Goal: Task Accomplishment & Management: Manage account settings

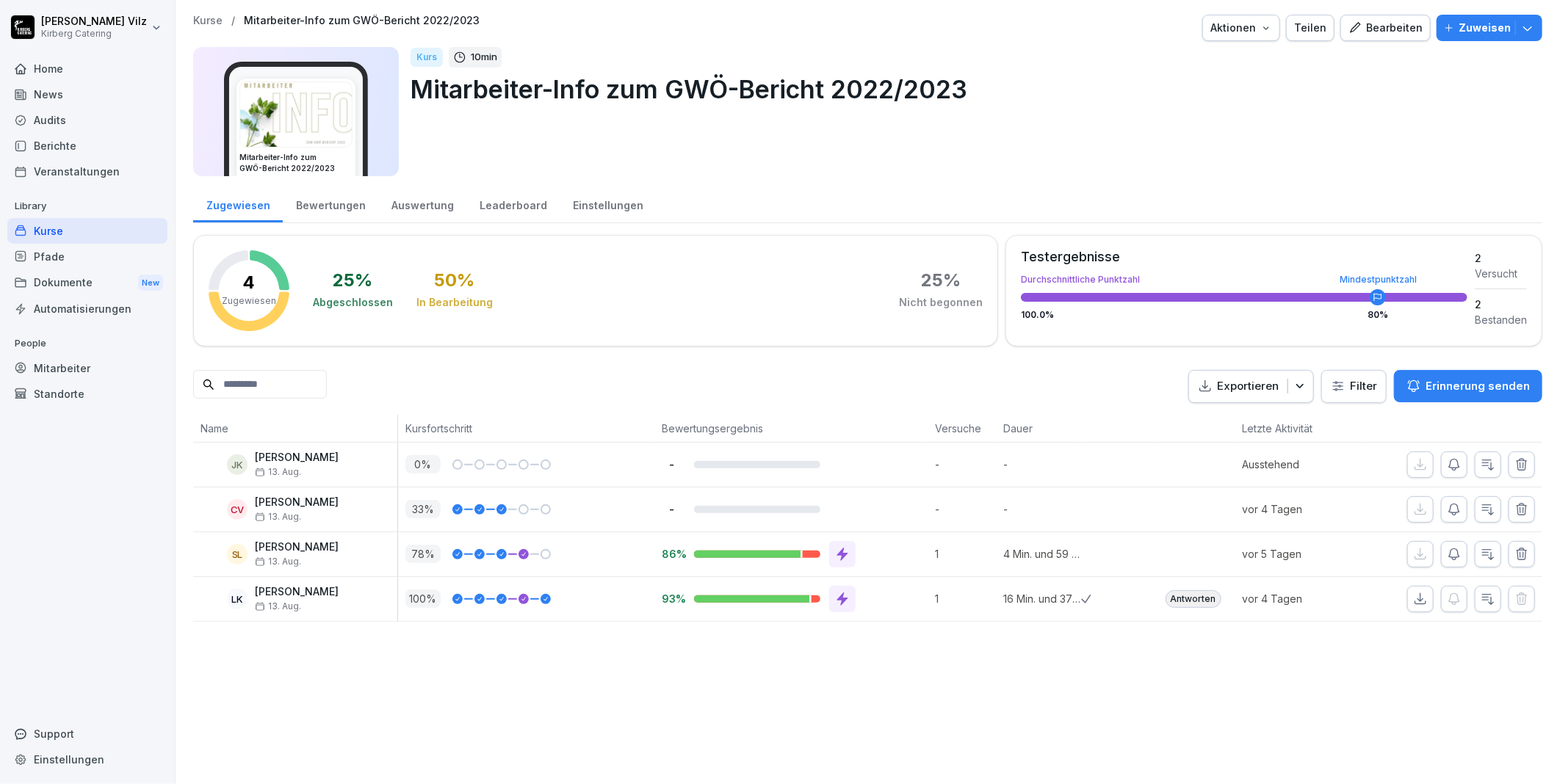
click at [67, 230] on div "Kurse" at bounding box center [87, 230] width 160 height 26
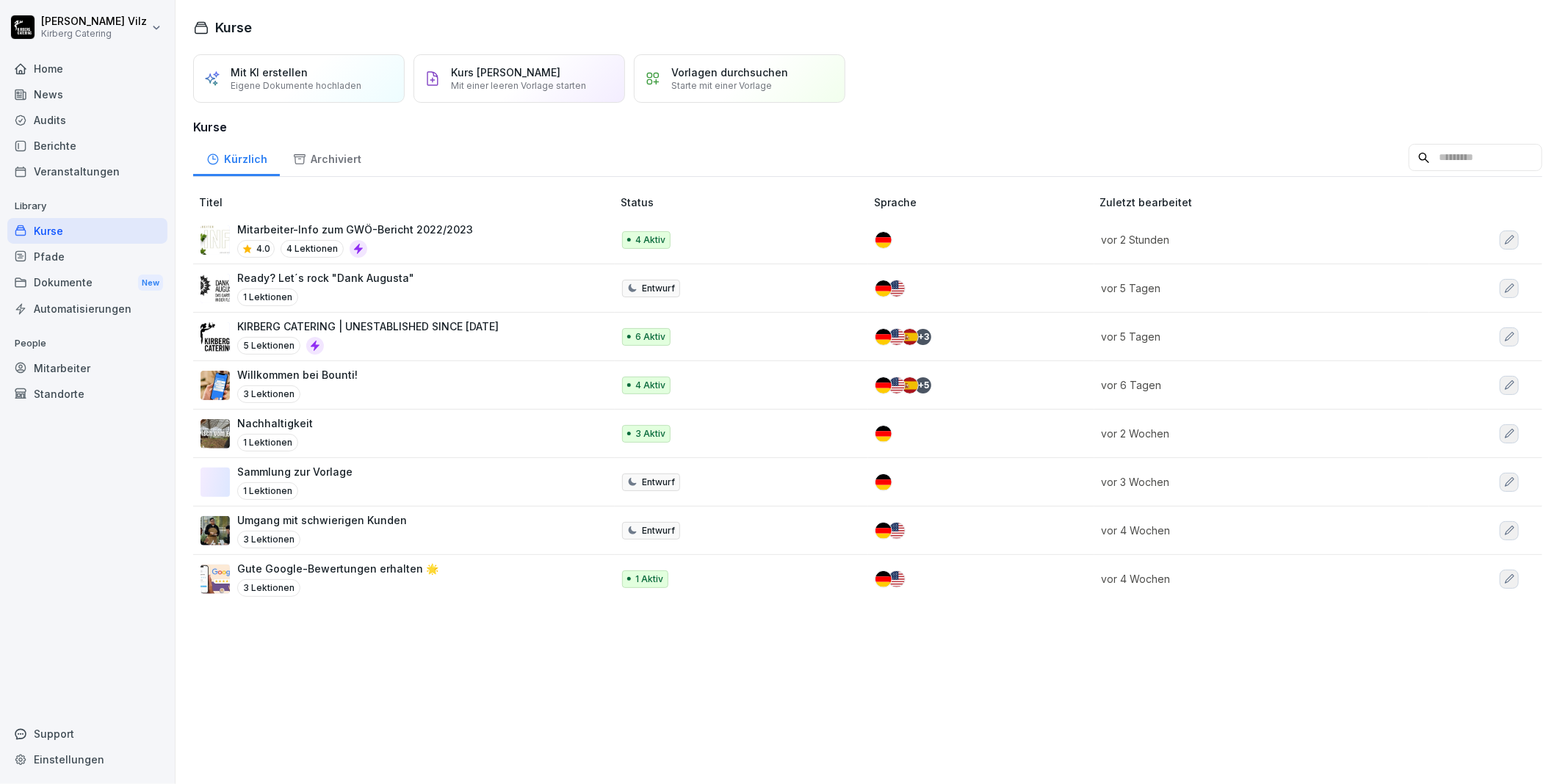
click at [417, 241] on div "4.0 4 Lektionen" at bounding box center [355, 249] width 236 height 18
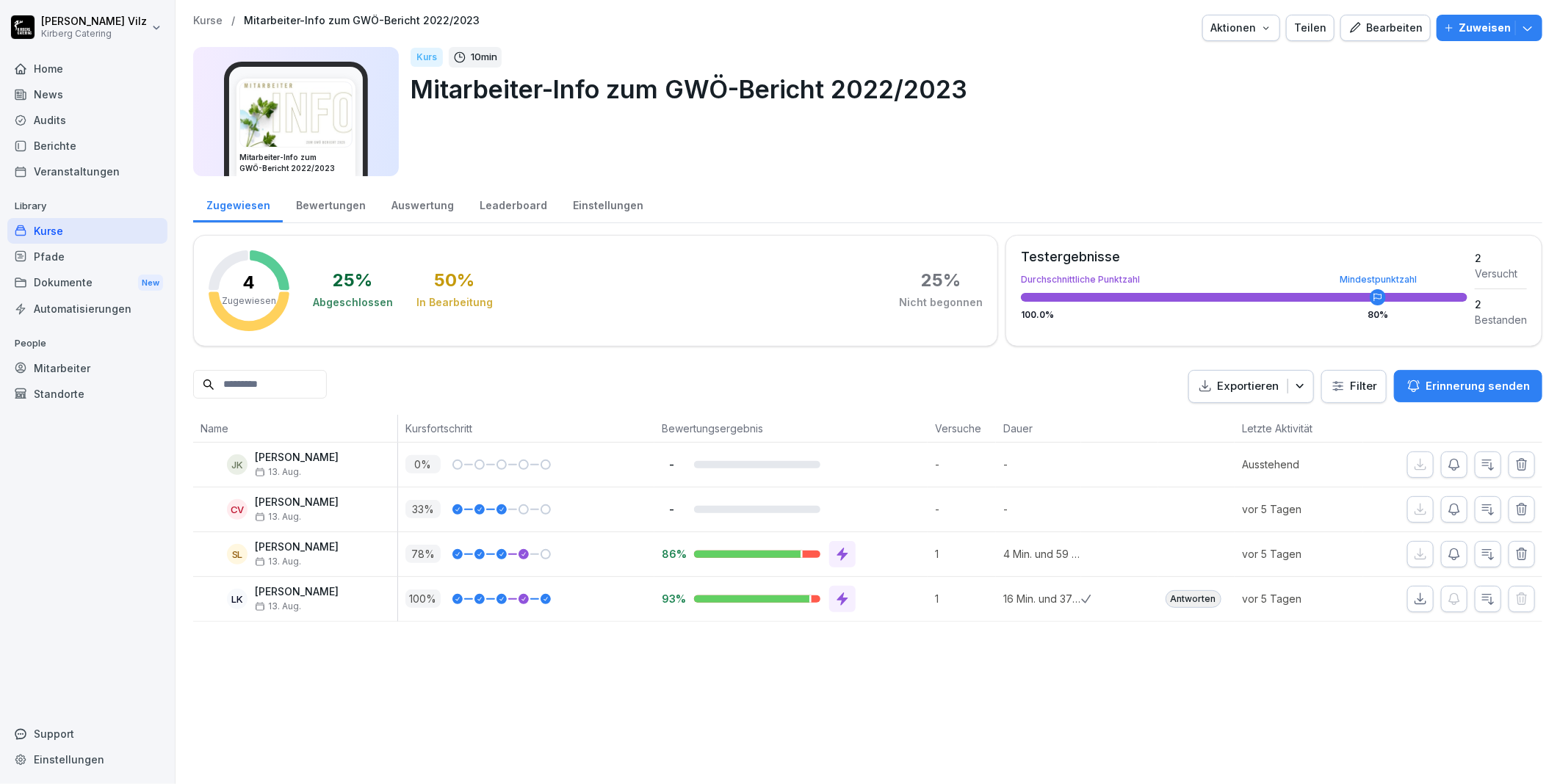
click at [1365, 28] on div "Bearbeiten" at bounding box center [1385, 27] width 74 height 16
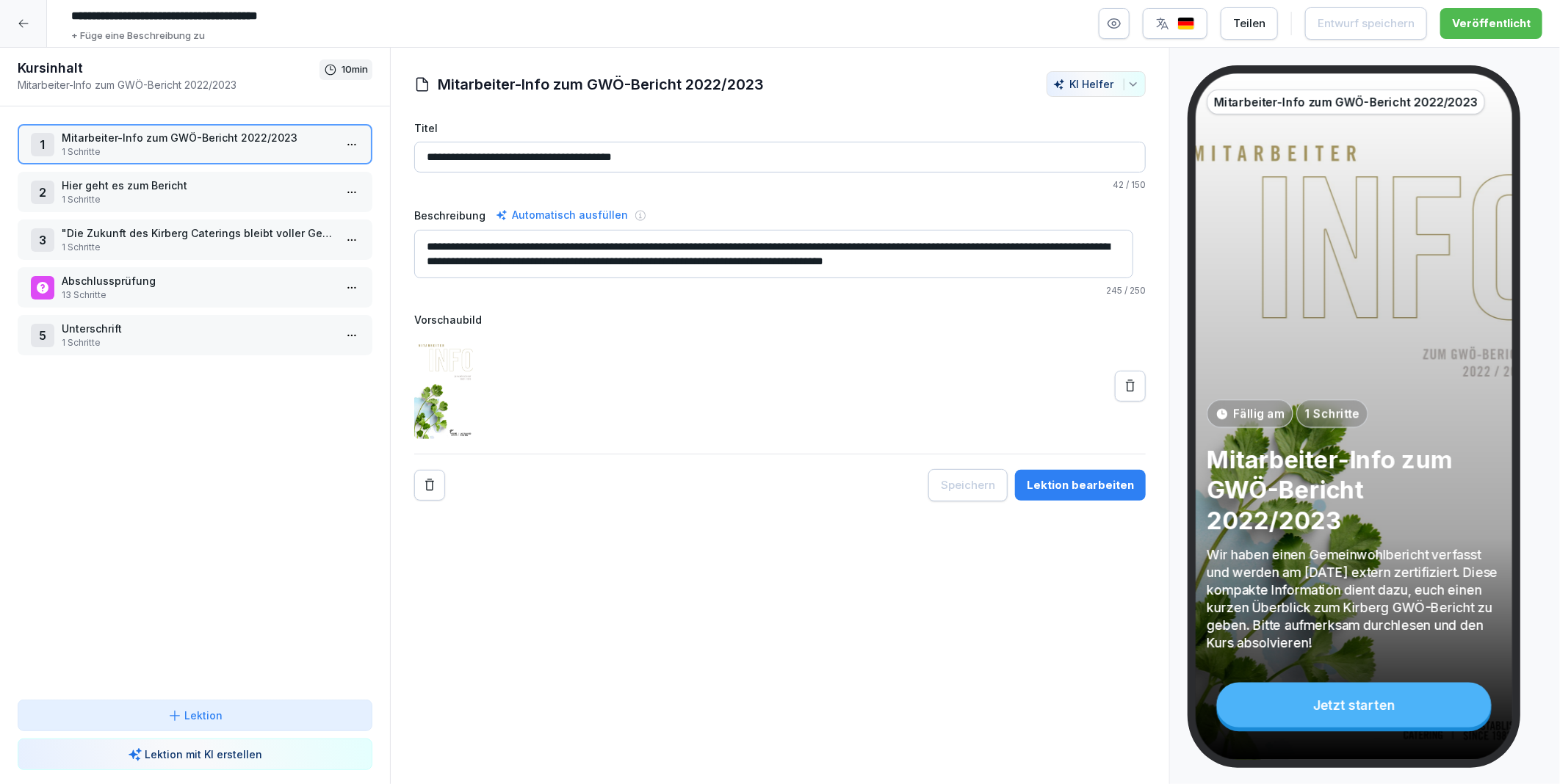
click at [1122, 24] on icon "button" at bounding box center [1114, 23] width 15 height 15
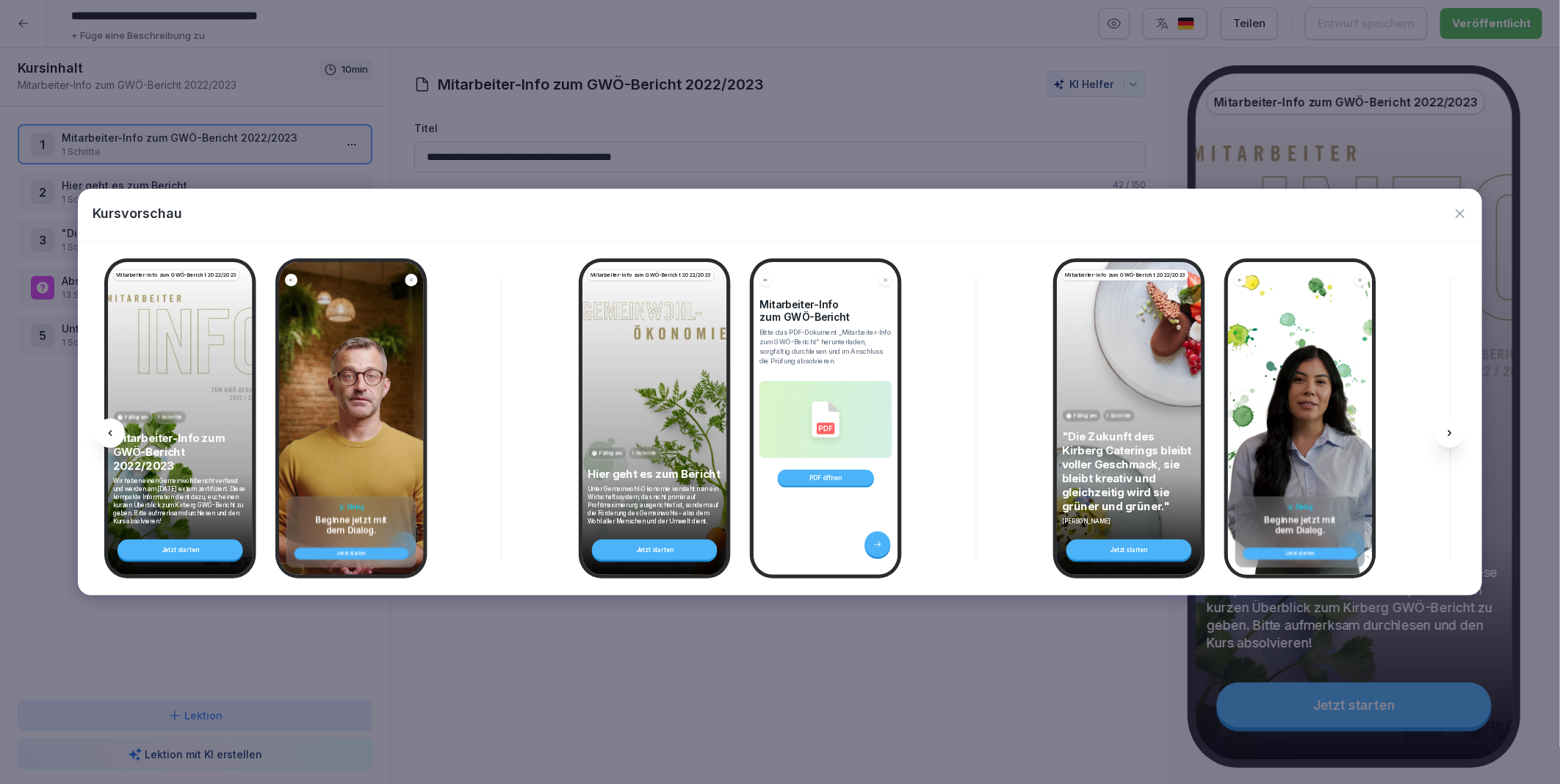
click at [1452, 431] on icon at bounding box center [1450, 433] width 11 height 11
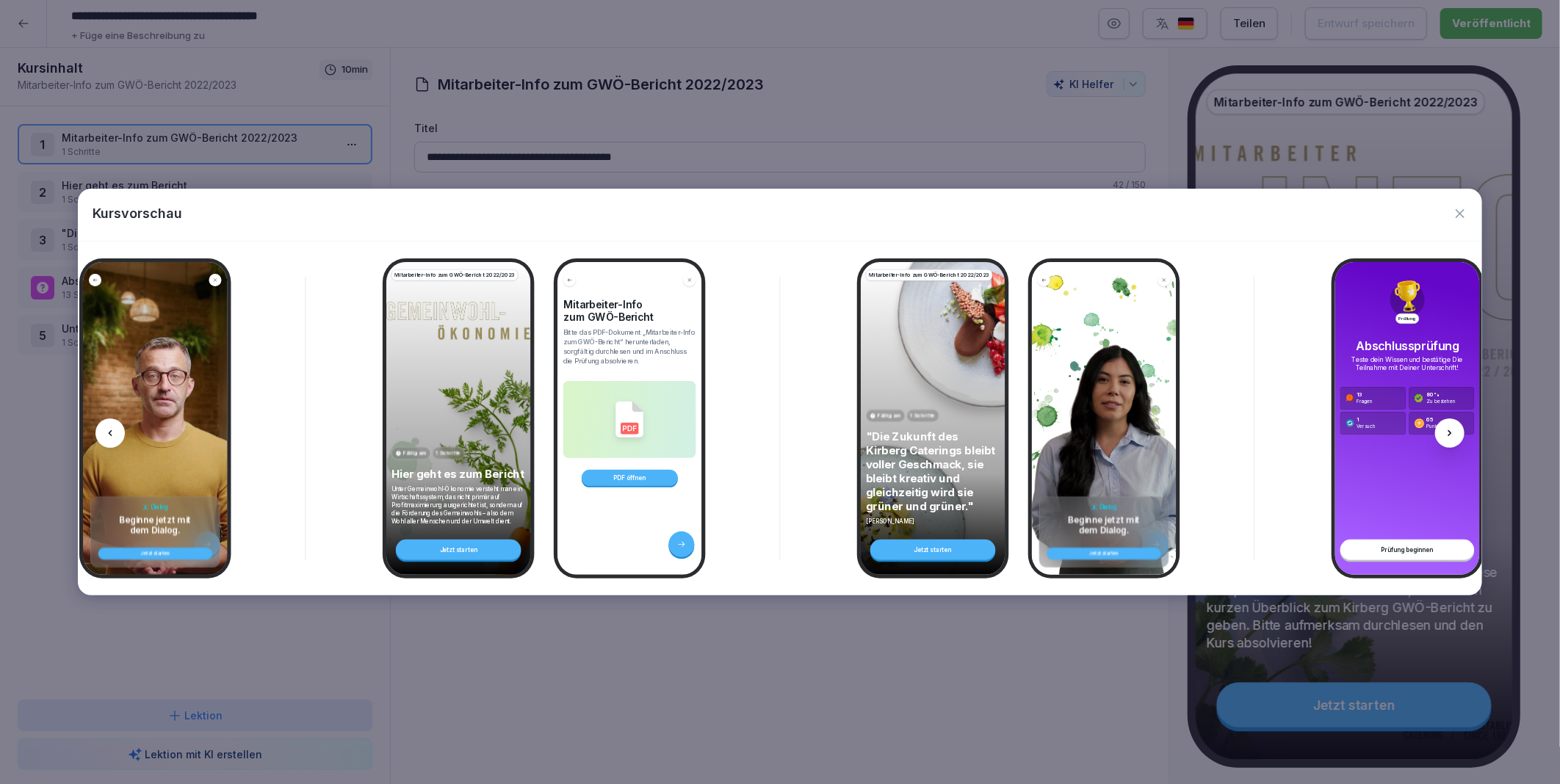
click at [1452, 431] on icon at bounding box center [1450, 433] width 11 height 11
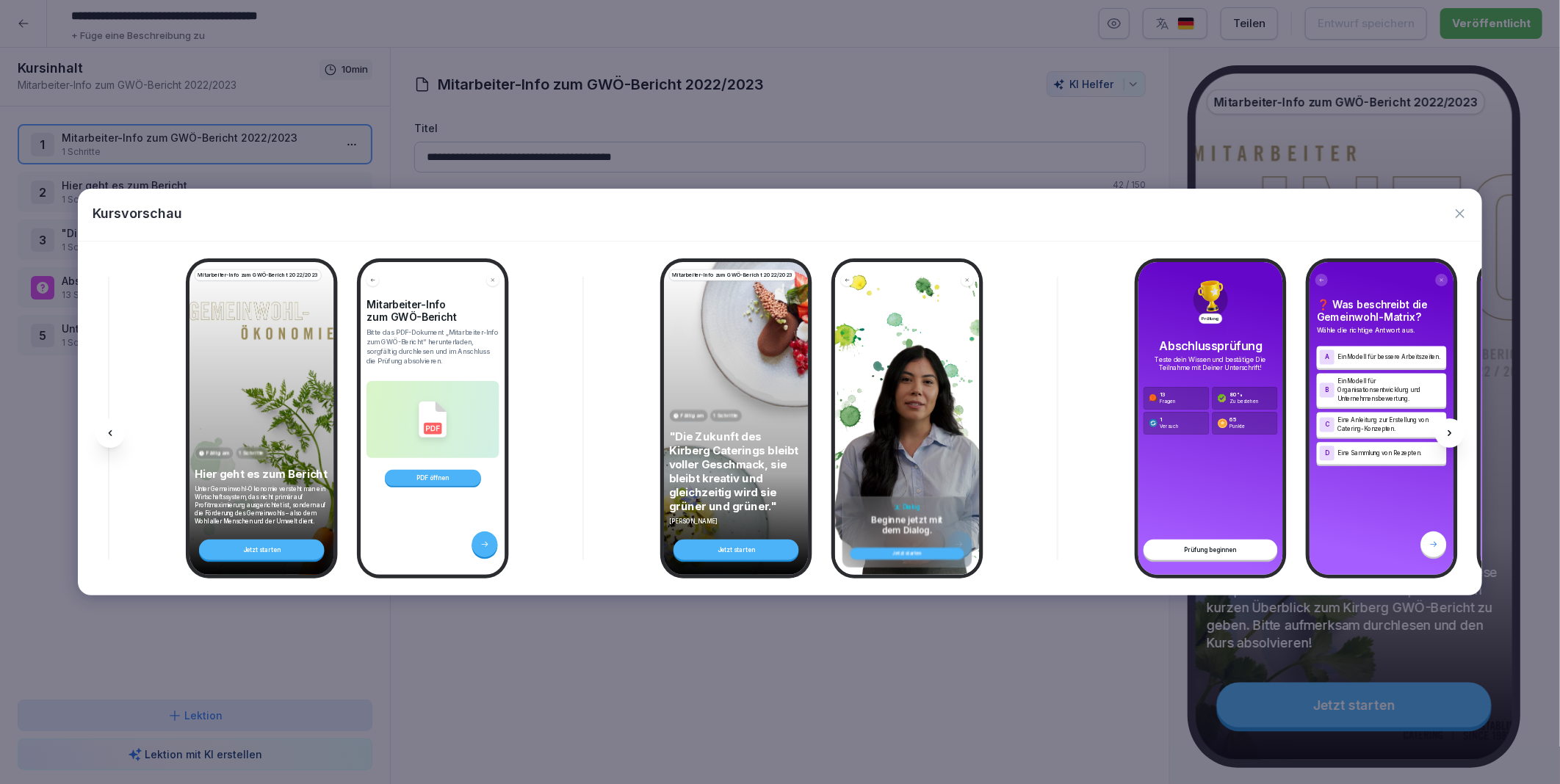
click at [1452, 431] on icon at bounding box center [1450, 433] width 11 height 11
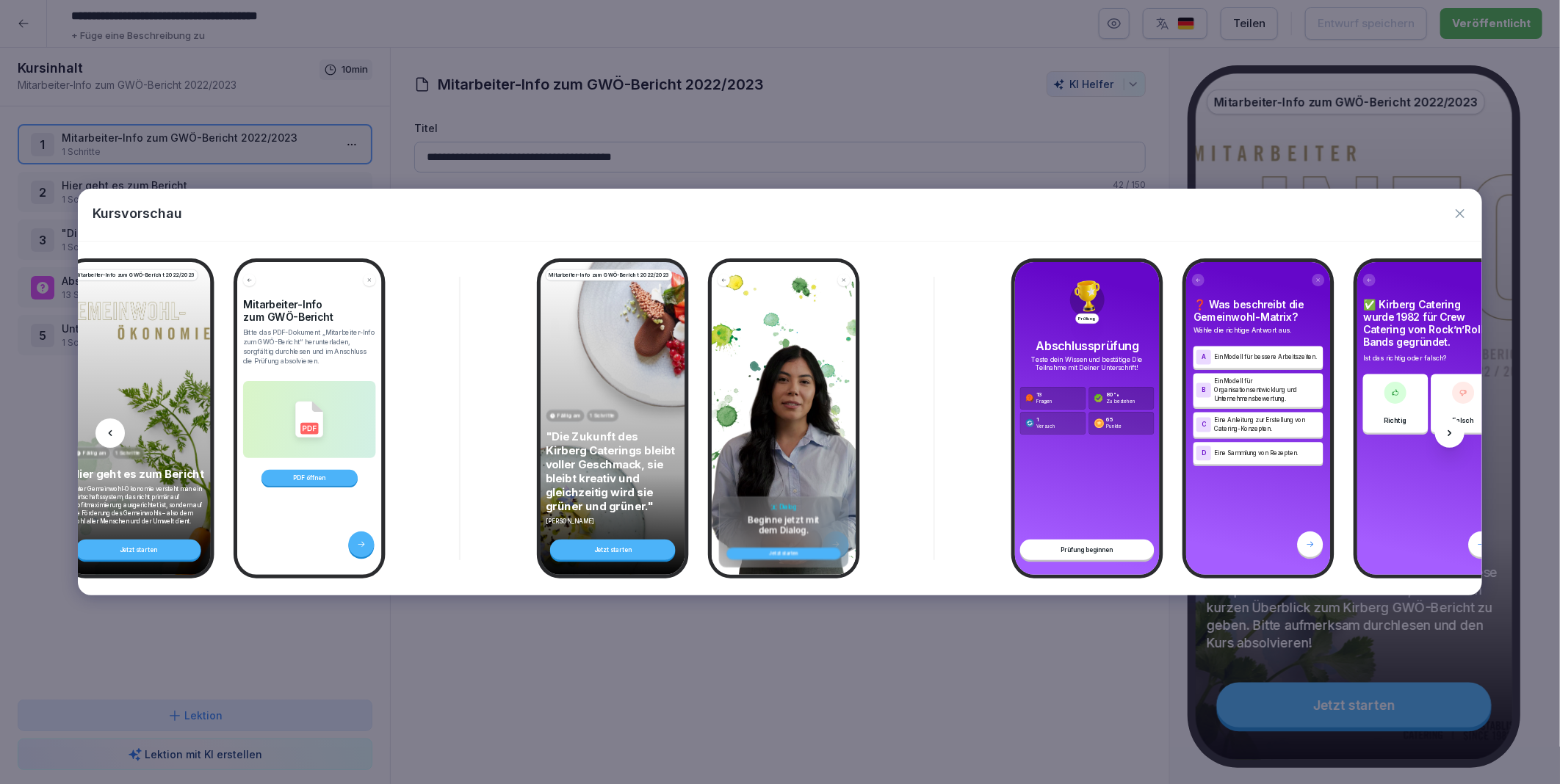
click at [1452, 431] on icon at bounding box center [1450, 433] width 11 height 11
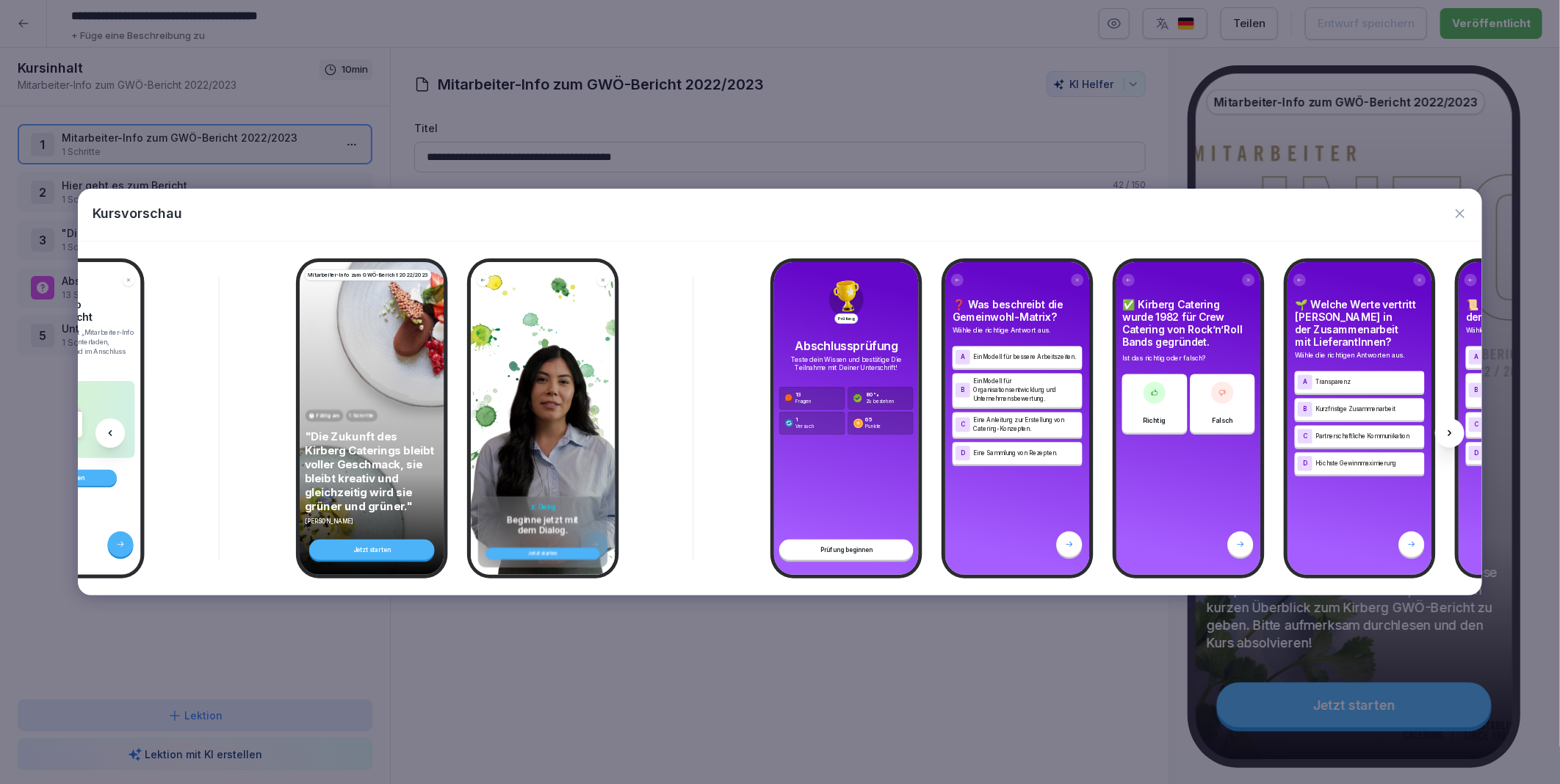
scroll to position [0, 757]
drag, startPoint x: 1452, startPoint y: 431, endPoint x: 1453, endPoint y: 216, distance: 215.0
click at [1453, 216] on icon "button" at bounding box center [1460, 214] width 15 height 15
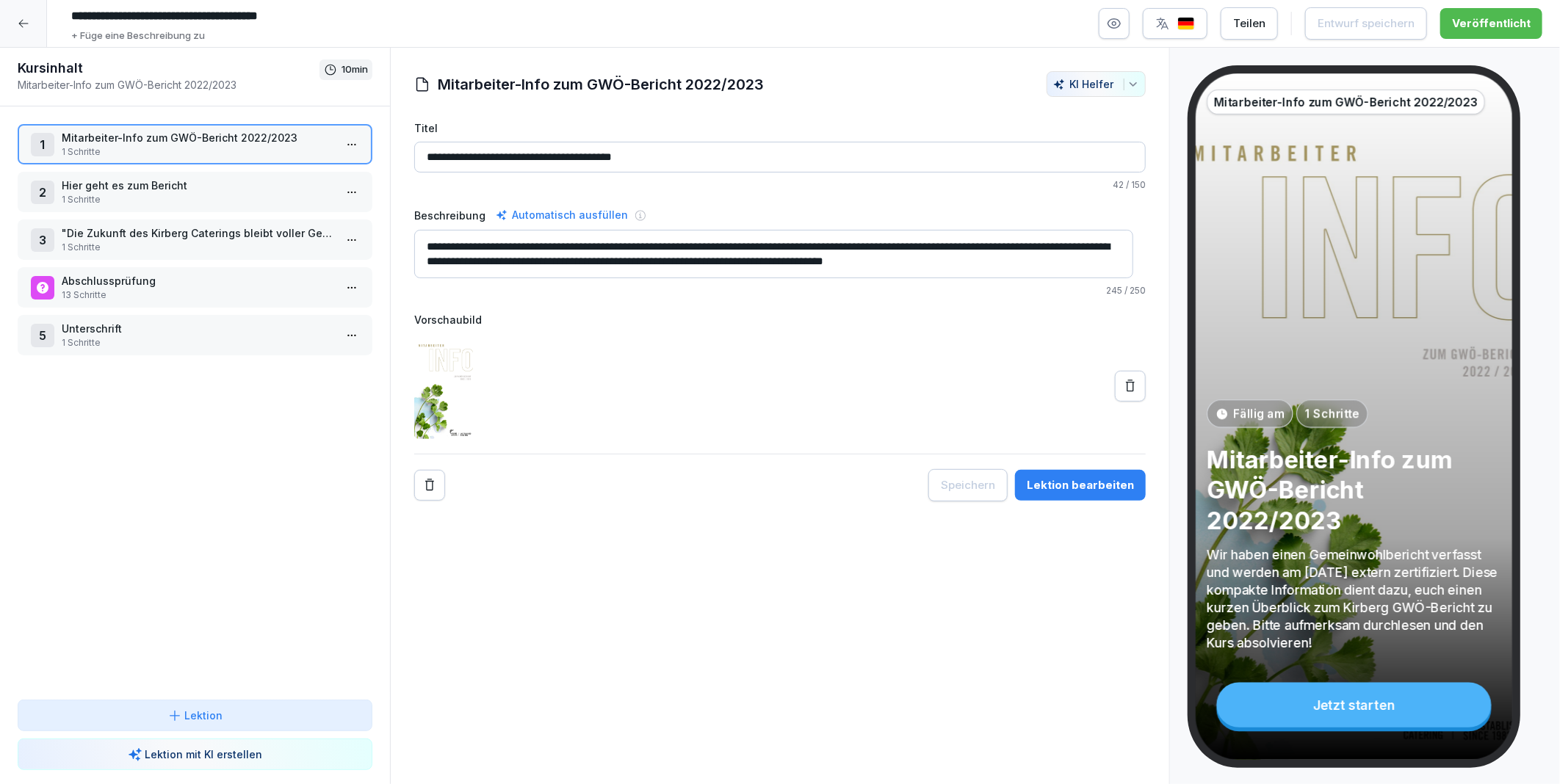
click at [27, 24] on icon at bounding box center [23, 23] width 10 height 8
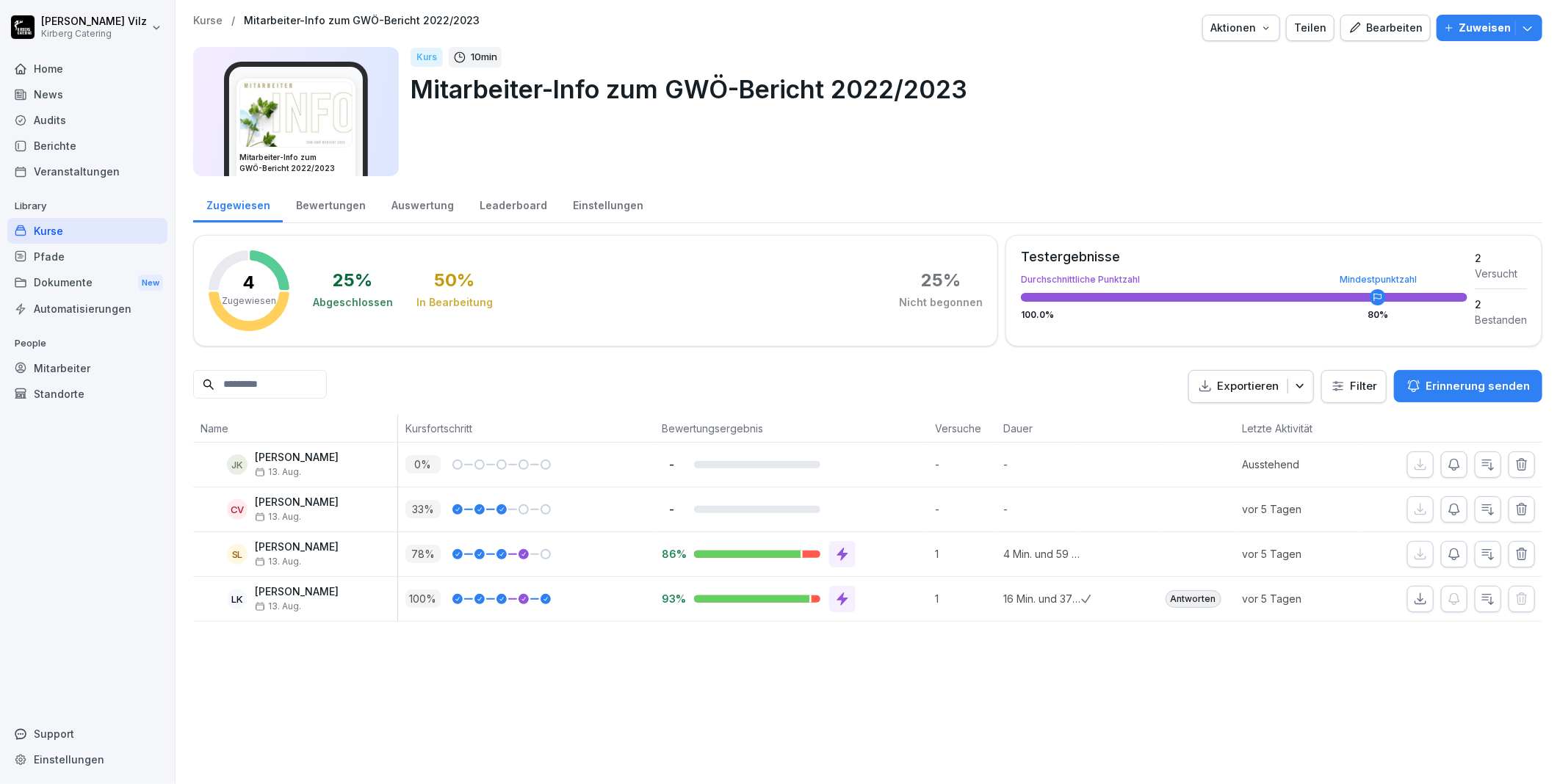
click at [42, 236] on div "Kurse" at bounding box center [87, 230] width 160 height 26
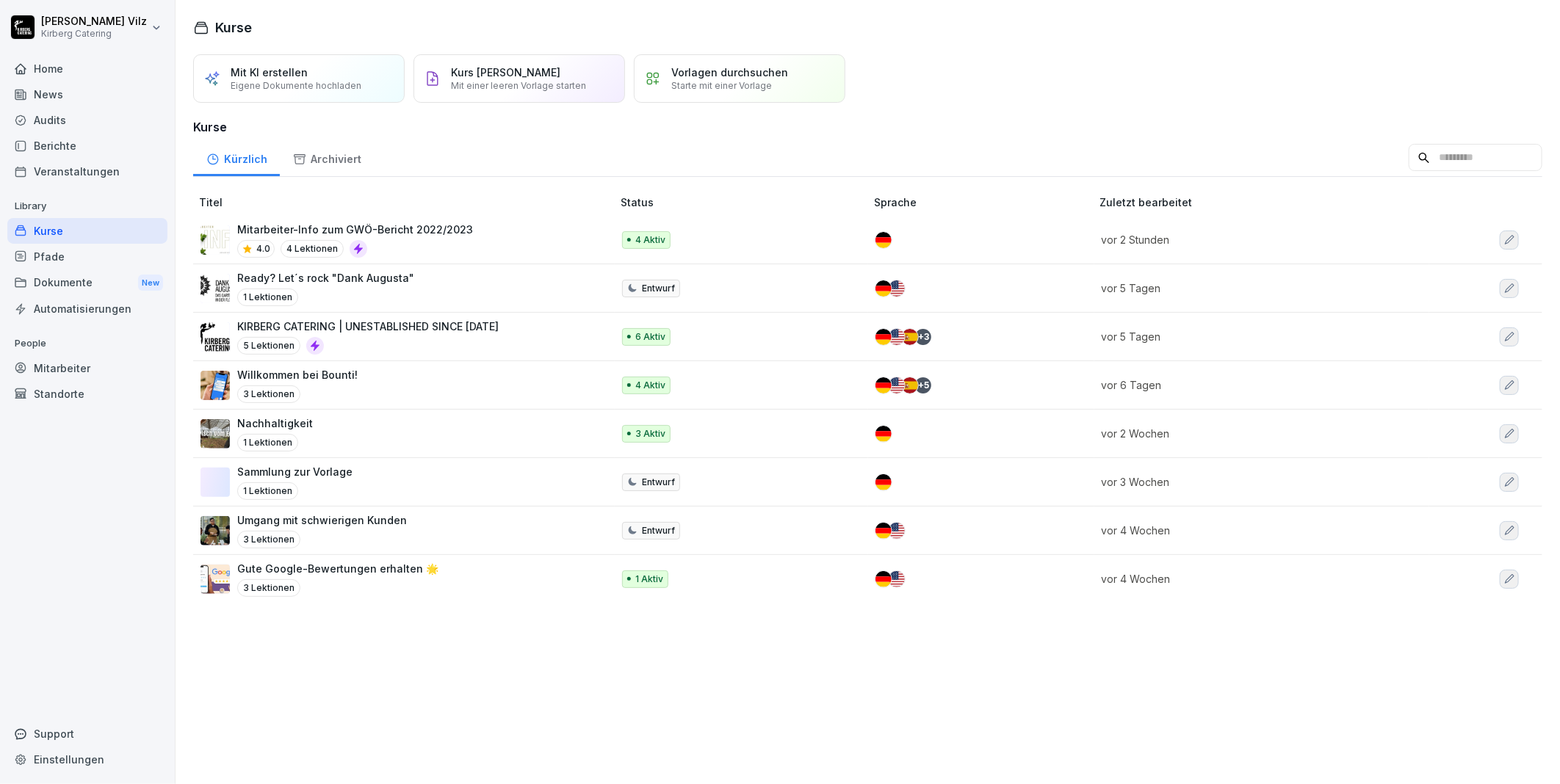
click at [428, 287] on div "Ready? Let´s rock "Dank Augusta" 1 Lektionen" at bounding box center [398, 288] width 397 height 36
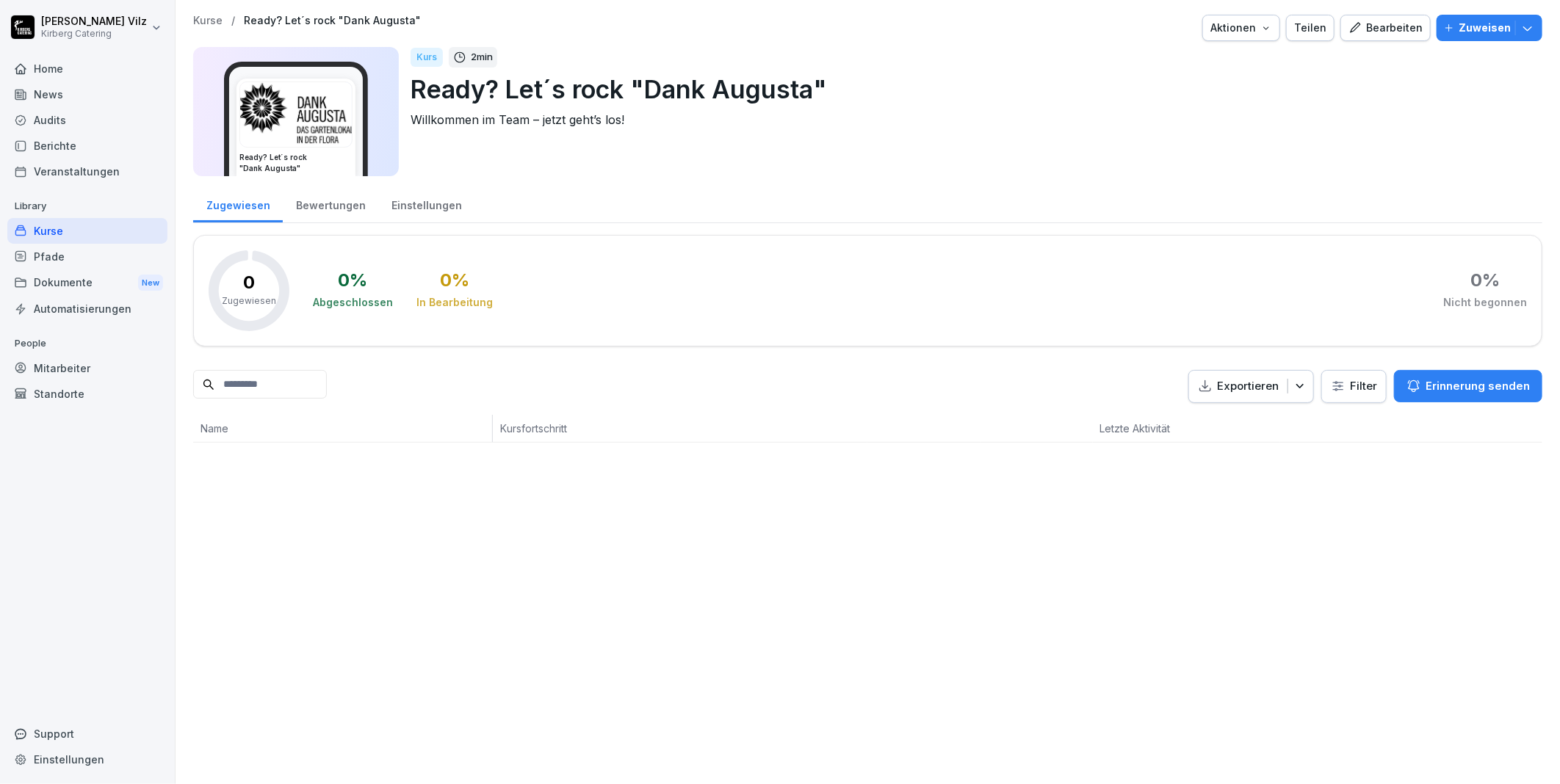
click at [1352, 24] on icon "button" at bounding box center [1354, 27] width 13 height 13
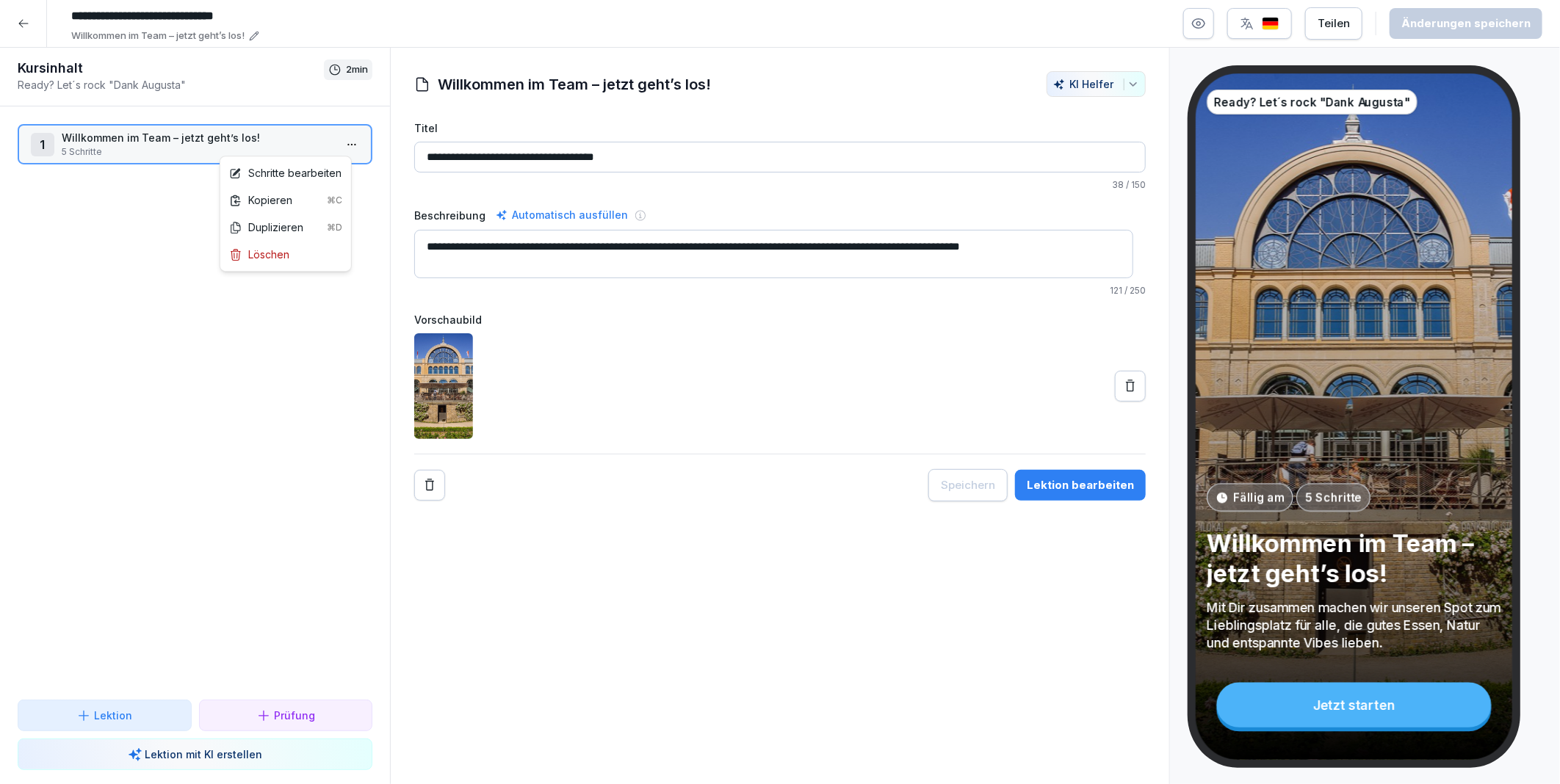
click at [346, 137] on html "**********" at bounding box center [780, 392] width 1560 height 784
click at [316, 166] on div "Schritte bearbeiten" at bounding box center [284, 172] width 112 height 15
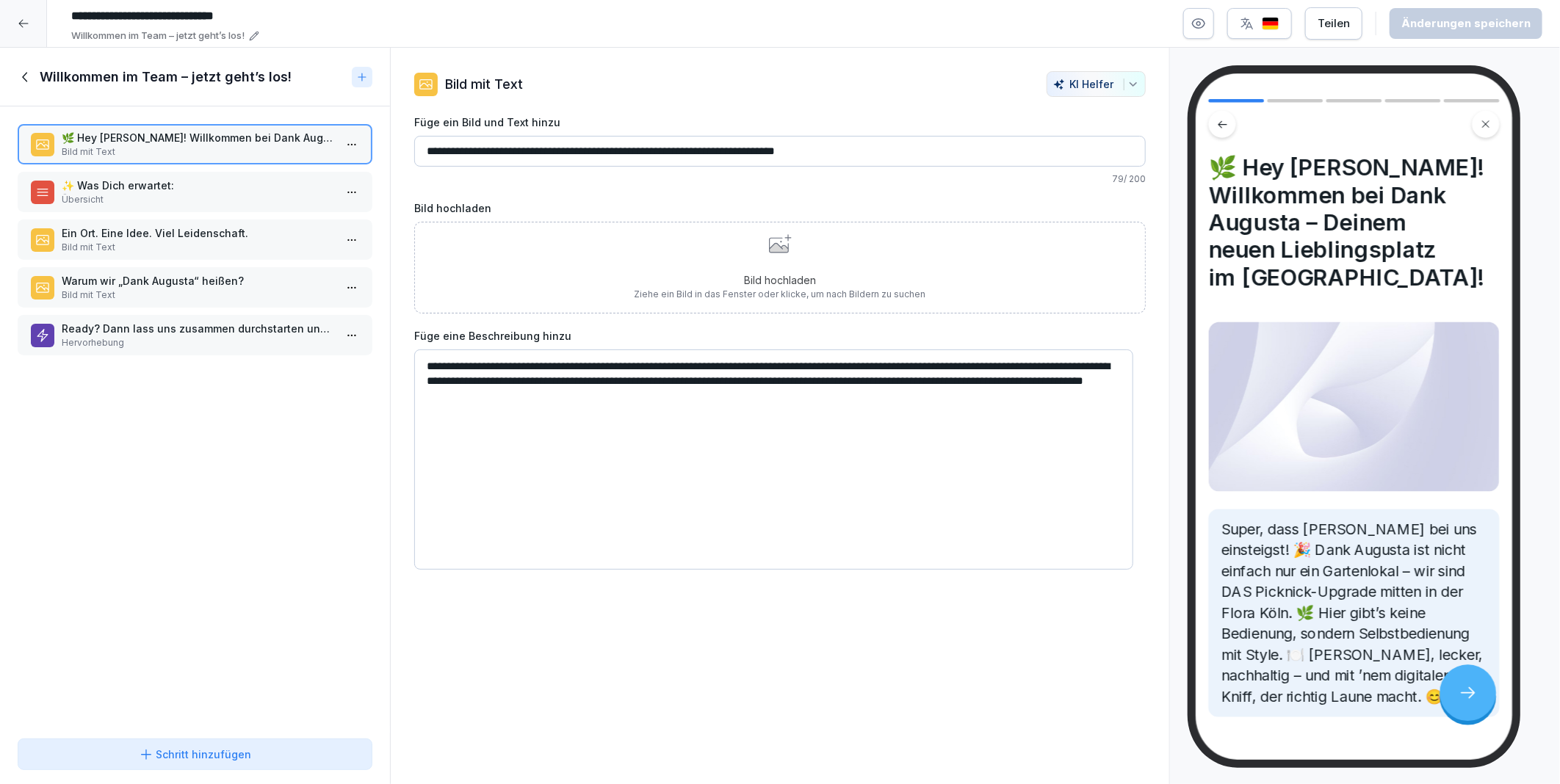
click at [107, 188] on p "✨ Was Dich erwartet:" at bounding box center [198, 185] width 272 height 15
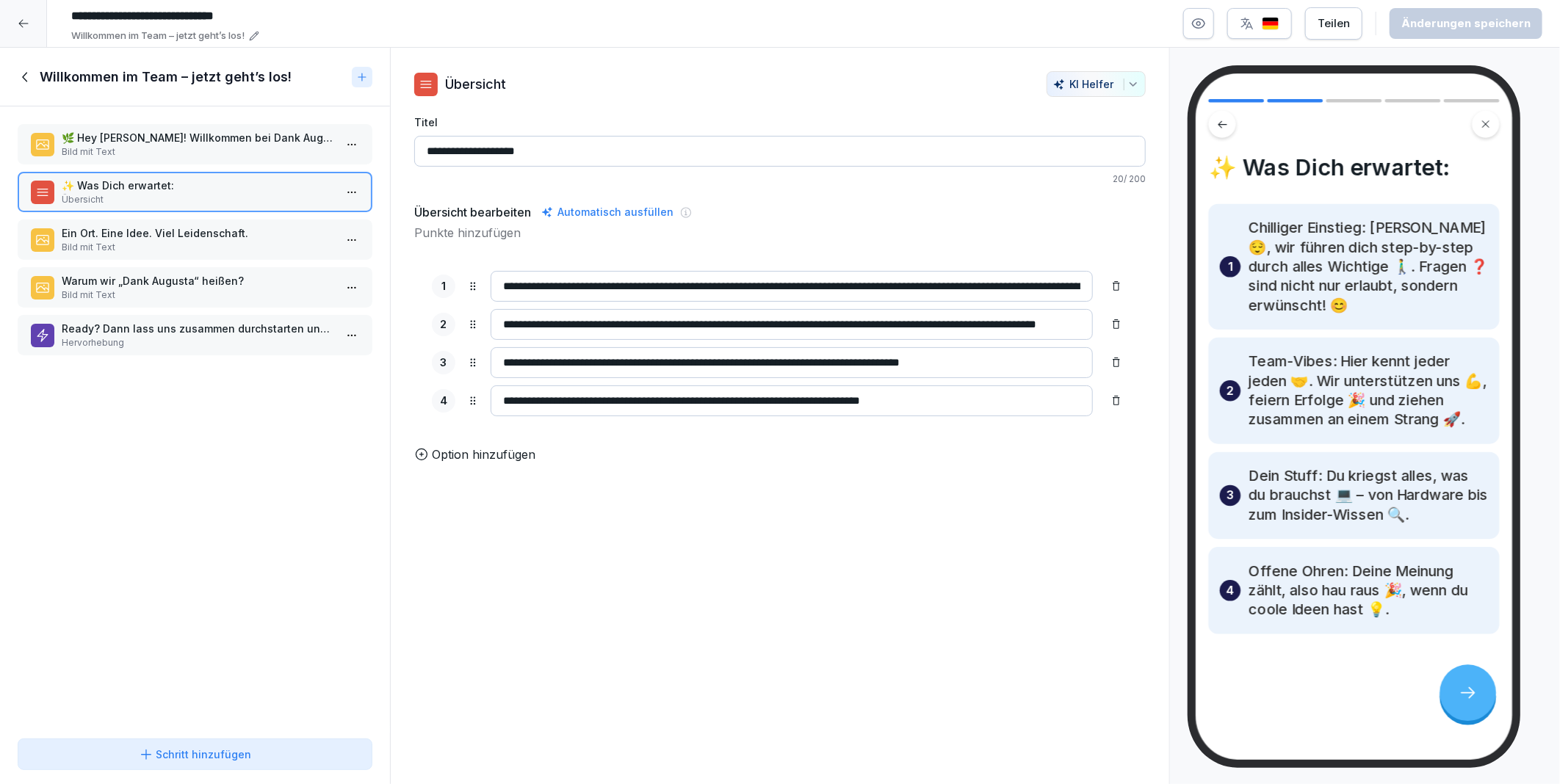
click at [118, 229] on p "Ein Ort. Eine Idee. Viel Leidenschaft." at bounding box center [198, 232] width 272 height 15
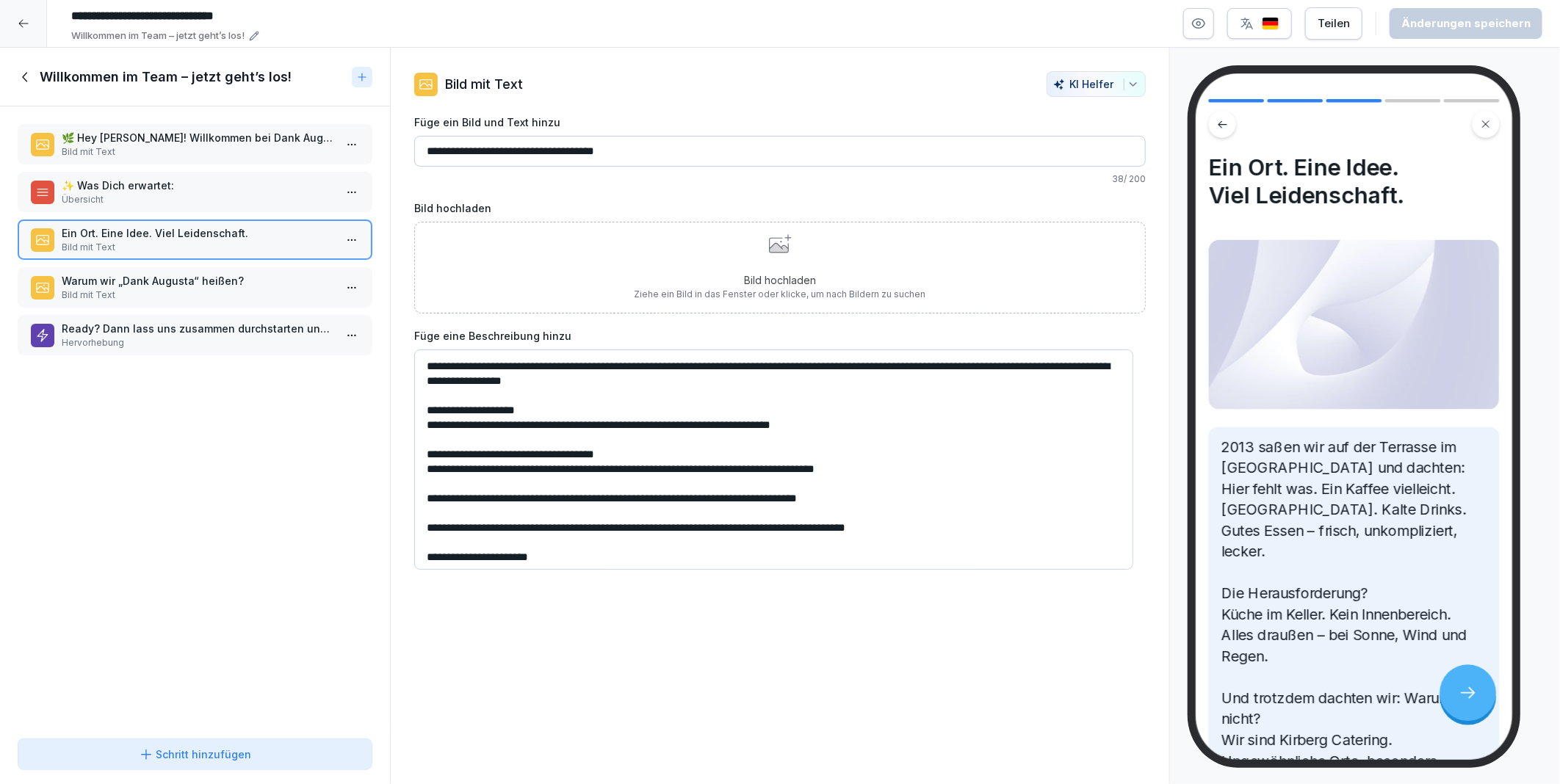
click at [119, 273] on p "Warum wir „Dank Augusta“ heißen?" at bounding box center [198, 280] width 272 height 15
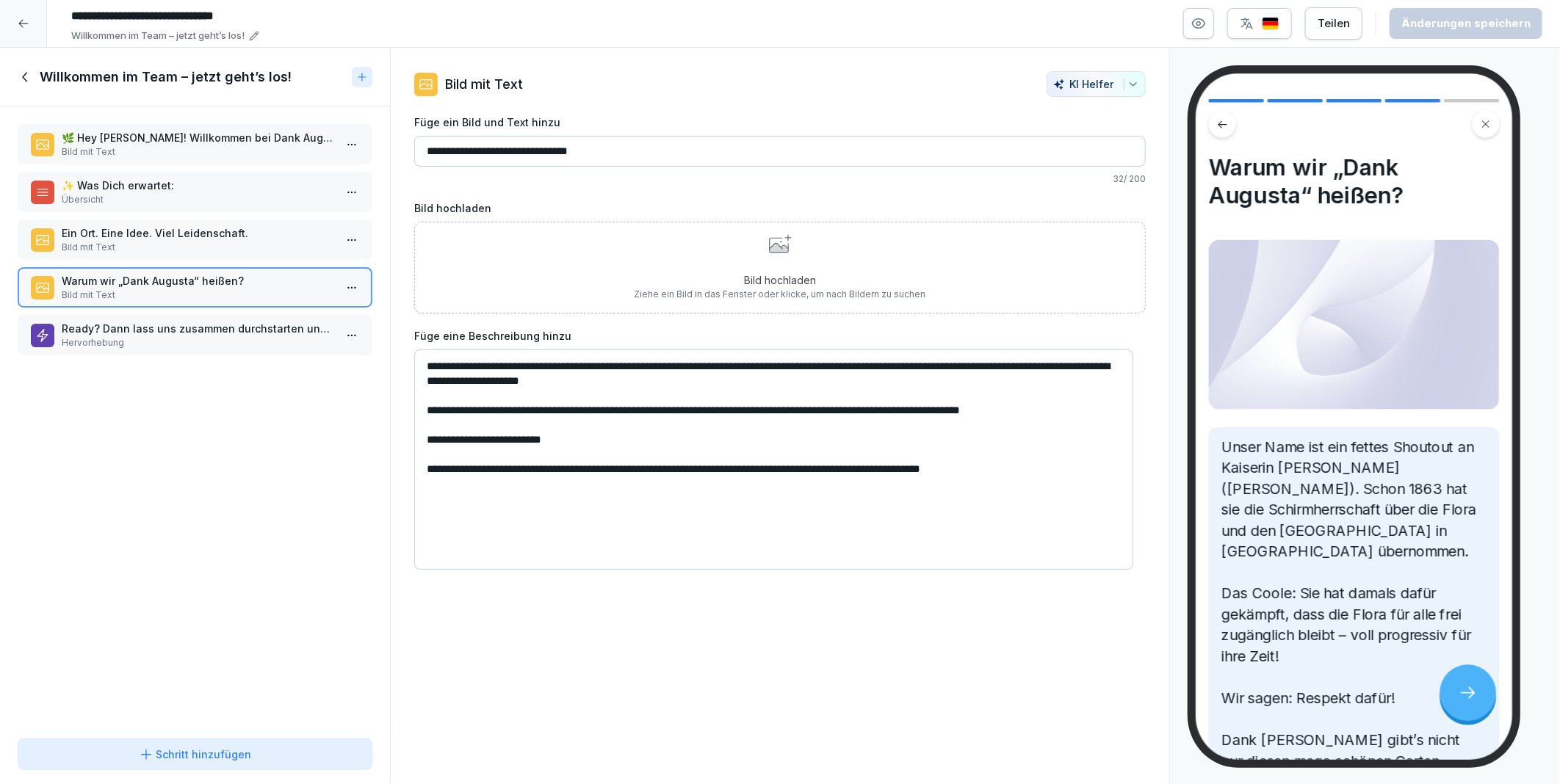
click at [134, 324] on p "Ready? Dann lass uns zusammen durchstarten und richtig was bewegen!" at bounding box center [198, 328] width 272 height 15
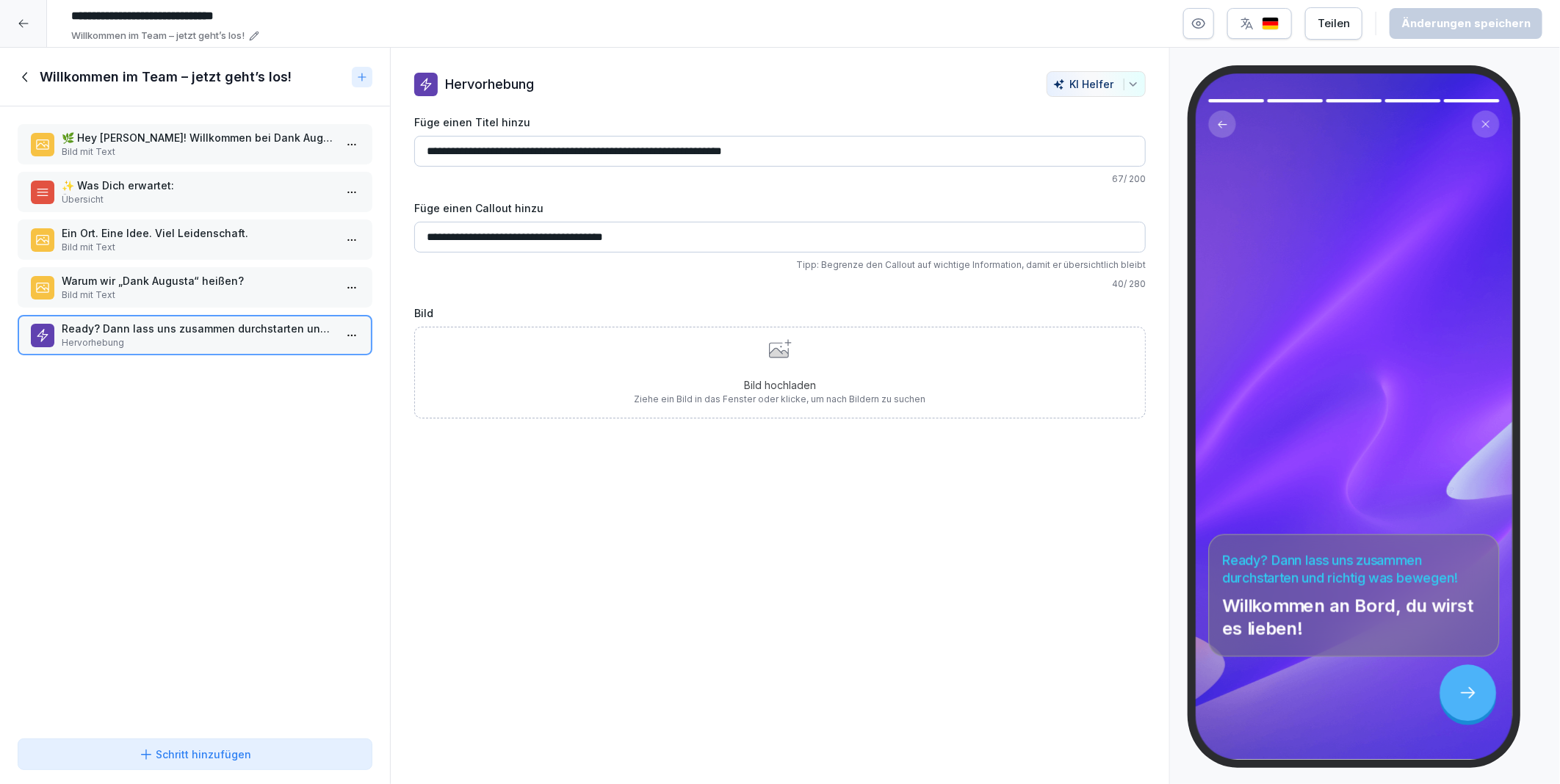
click at [128, 142] on p "🌿 Hey [PERSON_NAME]! Willkommen bei Dank Augusta – Deinem neuen Lieblingsplatz …" at bounding box center [198, 137] width 272 height 15
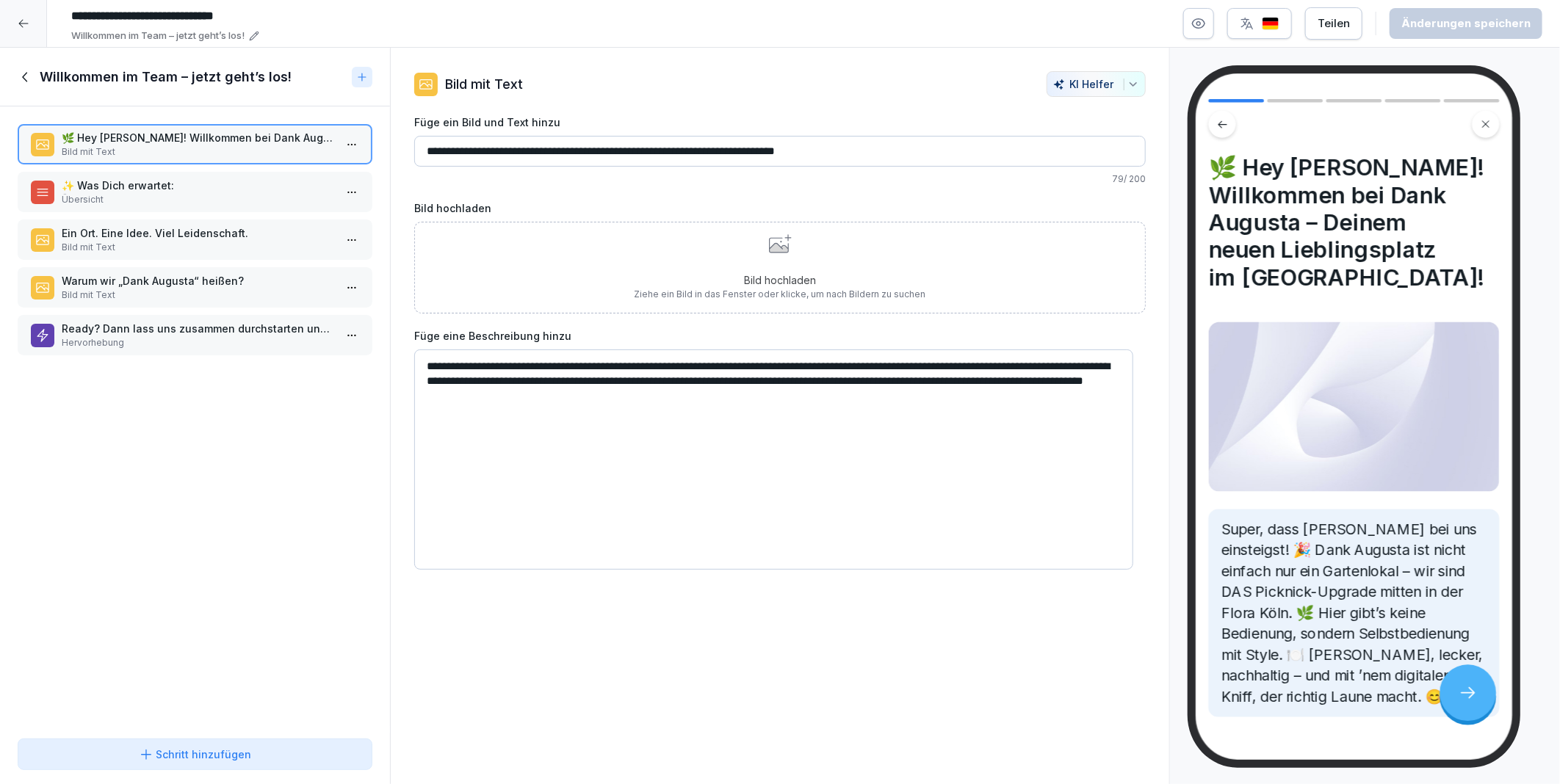
click at [27, 75] on icon at bounding box center [26, 77] width 16 height 16
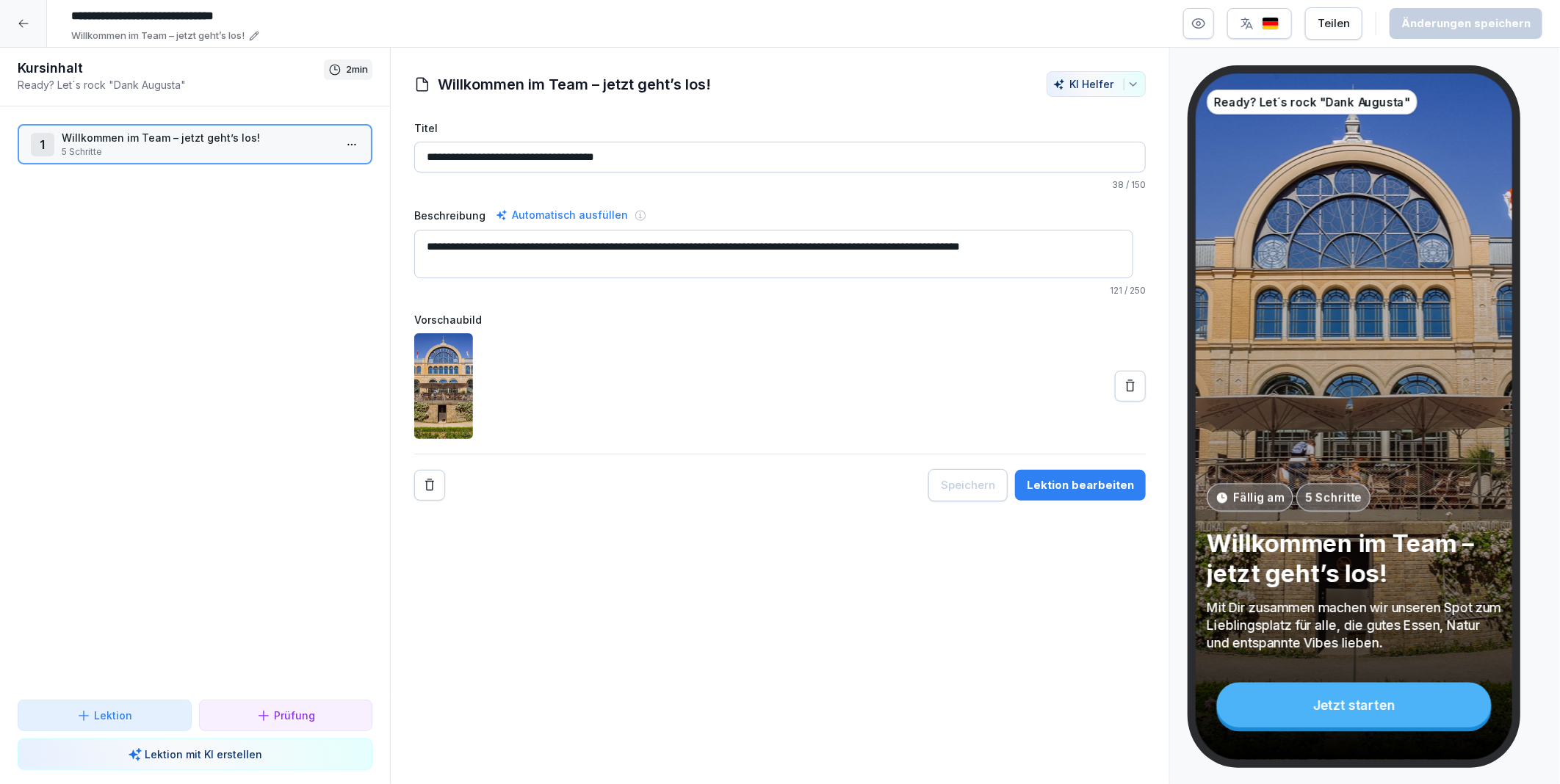
click at [336, 147] on html "**********" at bounding box center [780, 392] width 1560 height 784
click at [301, 172] on div "Schritte bearbeiten" at bounding box center [284, 172] width 112 height 15
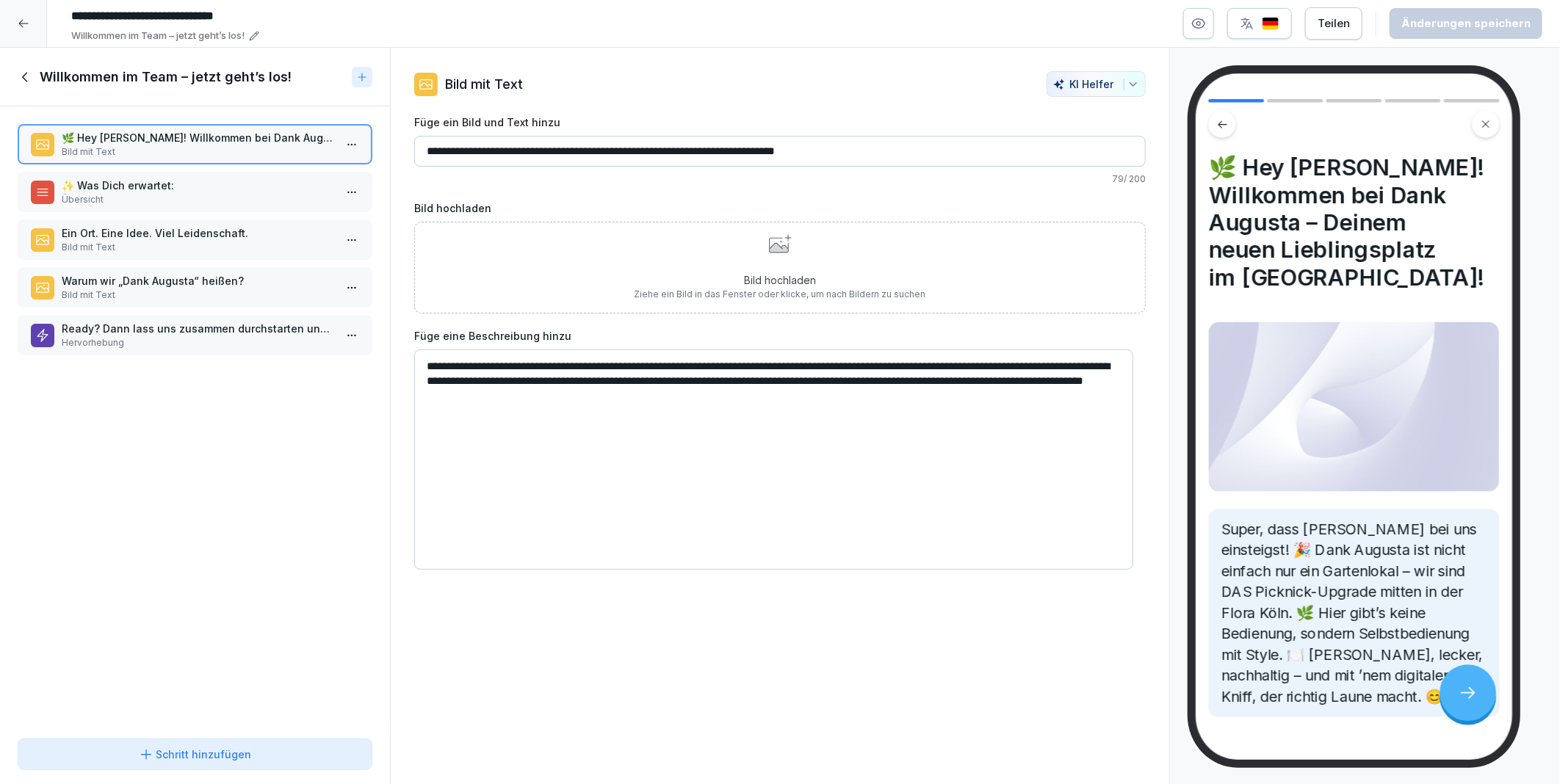
click at [155, 182] on p "✨ Was Dich erwartet:" at bounding box center [198, 185] width 272 height 15
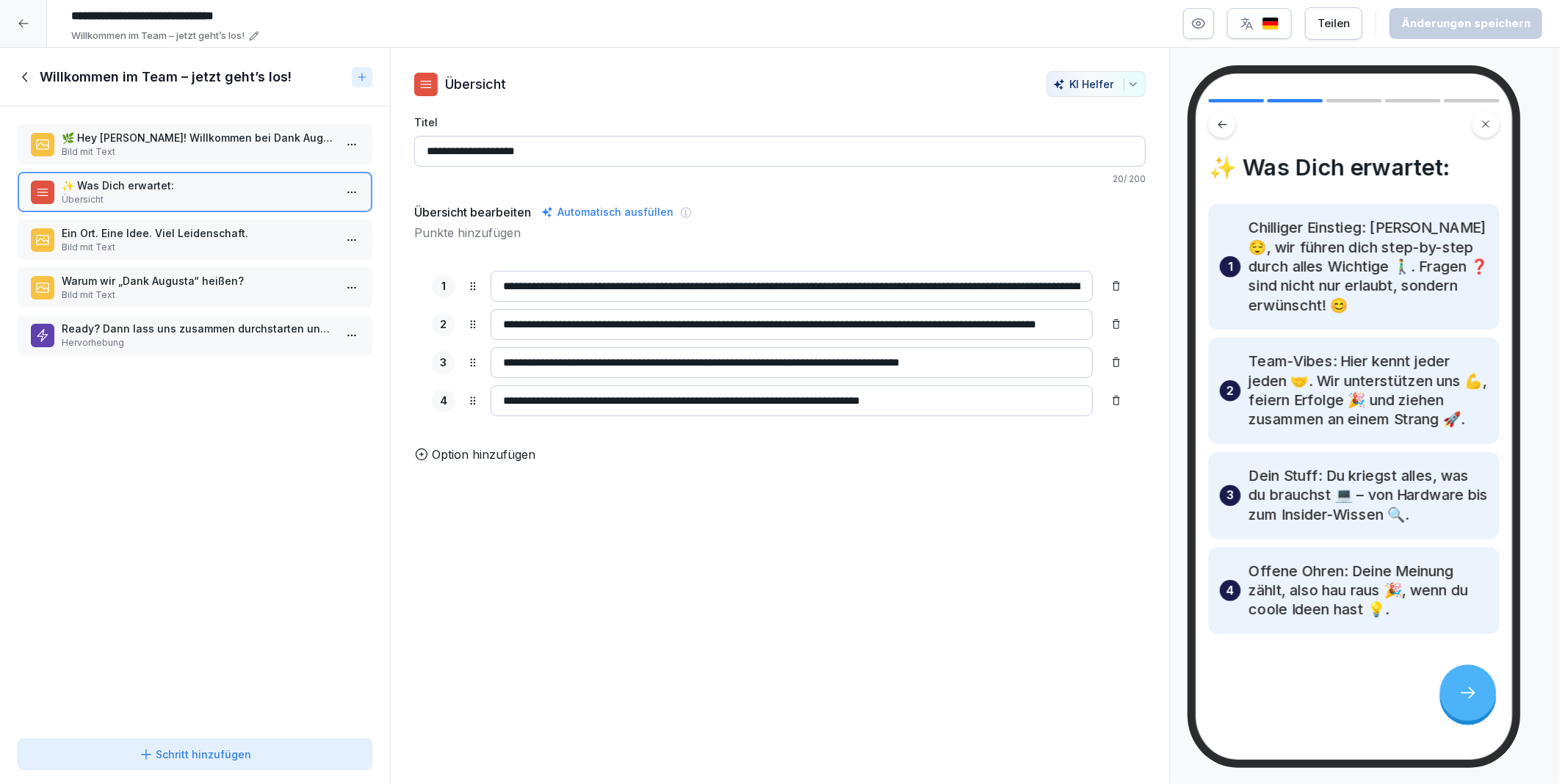
click at [165, 233] on p "Ein Ort. Eine Idee. Viel Leidenschaft." at bounding box center [198, 232] width 272 height 15
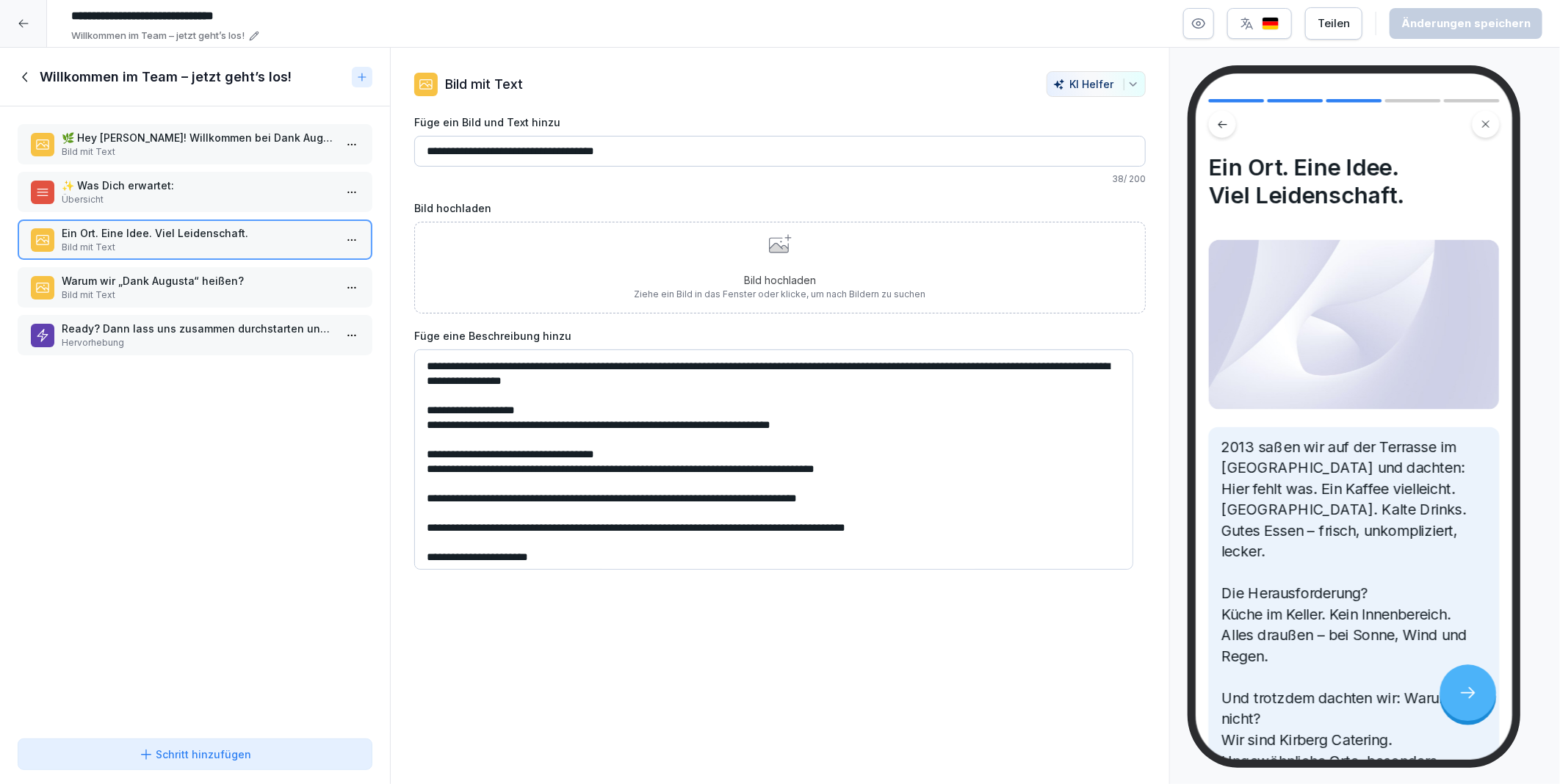
click at [172, 320] on p "Ready? Dann lass uns zusammen durchstarten und richtig was bewegen!" at bounding box center [198, 328] width 272 height 15
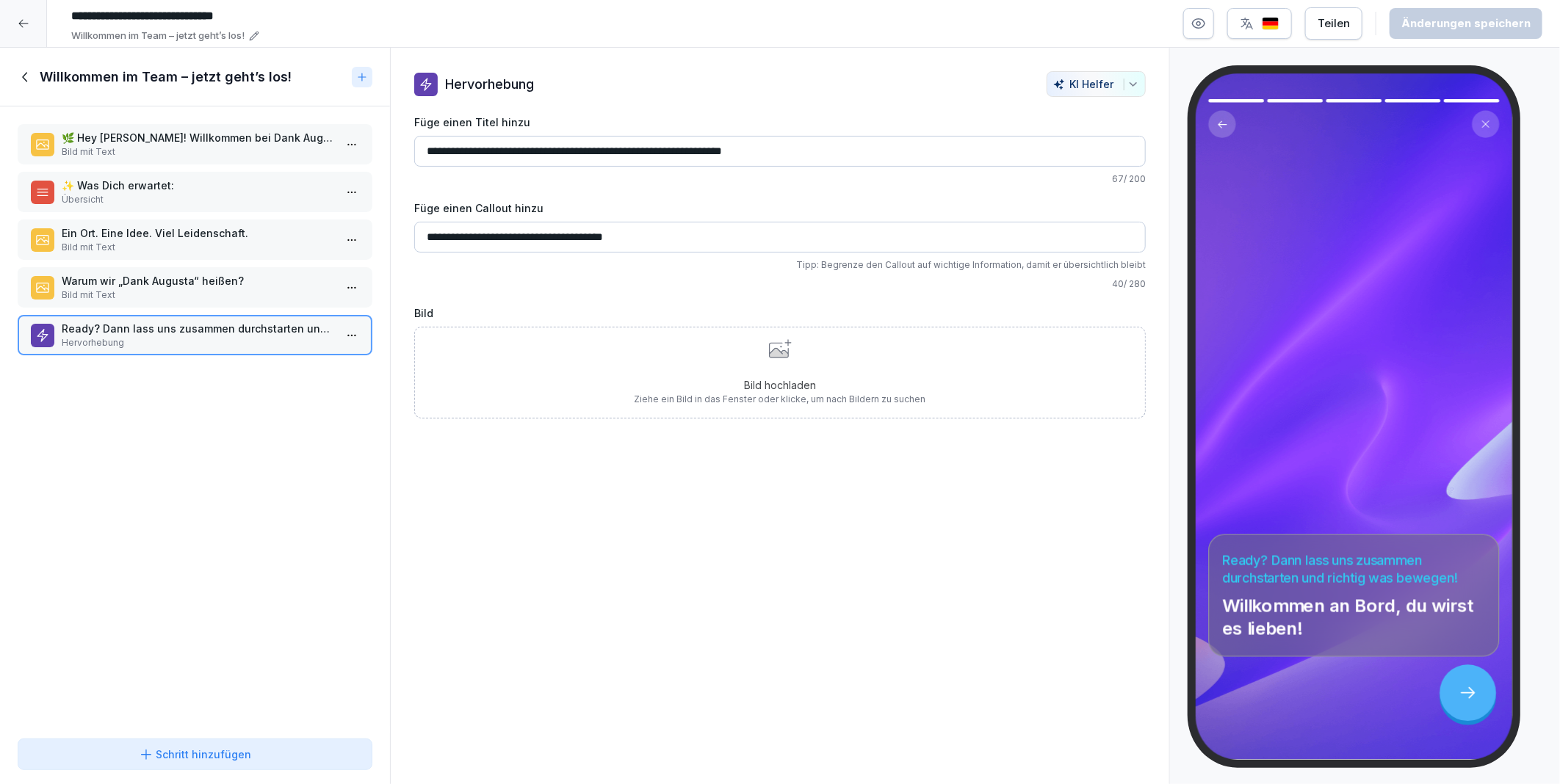
click at [91, 275] on p "Warum wir „Dank Augusta“ heißen?" at bounding box center [198, 280] width 272 height 15
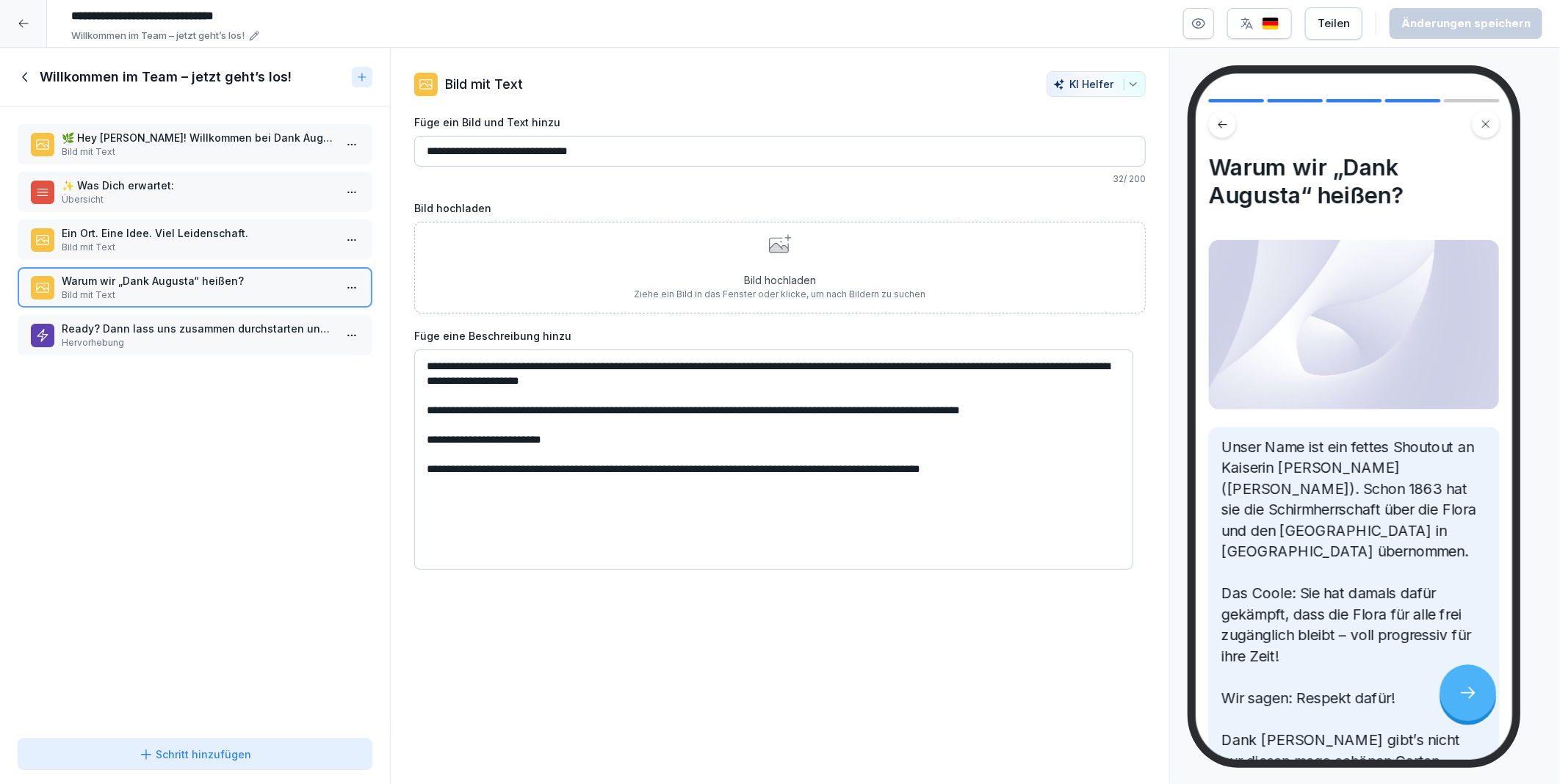
click at [164, 233] on p "Ein Ort. Eine Idee. Viel Leidenschaft." at bounding box center [198, 232] width 272 height 15
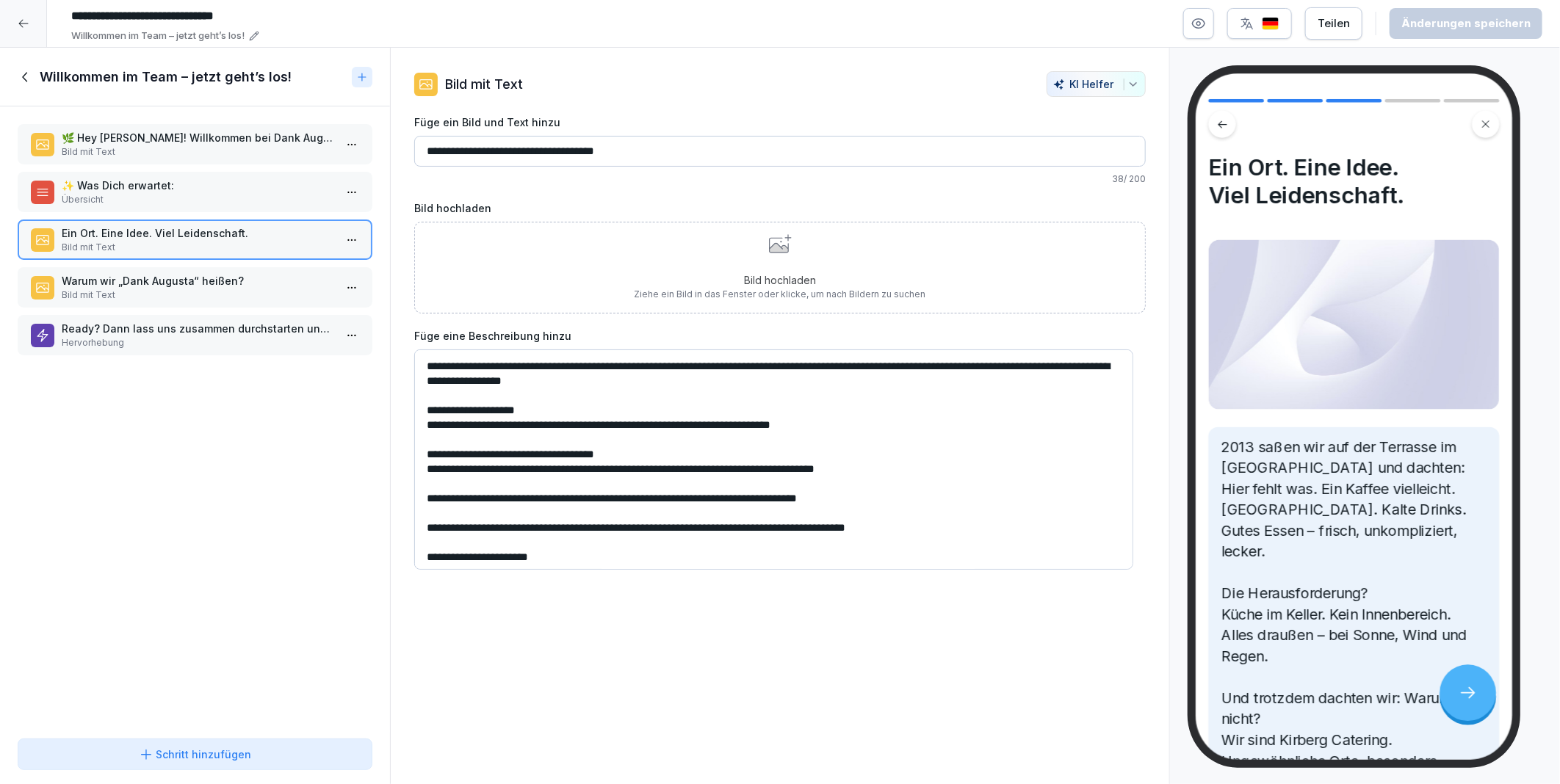
click at [148, 409] on div "🌿 Hey [PERSON_NAME]! Willkommen bei Dank Augusta – Deinem neuen Lieblingsplatz …" at bounding box center [194, 419] width 390 height 626
click at [25, 76] on icon at bounding box center [26, 77] width 16 height 16
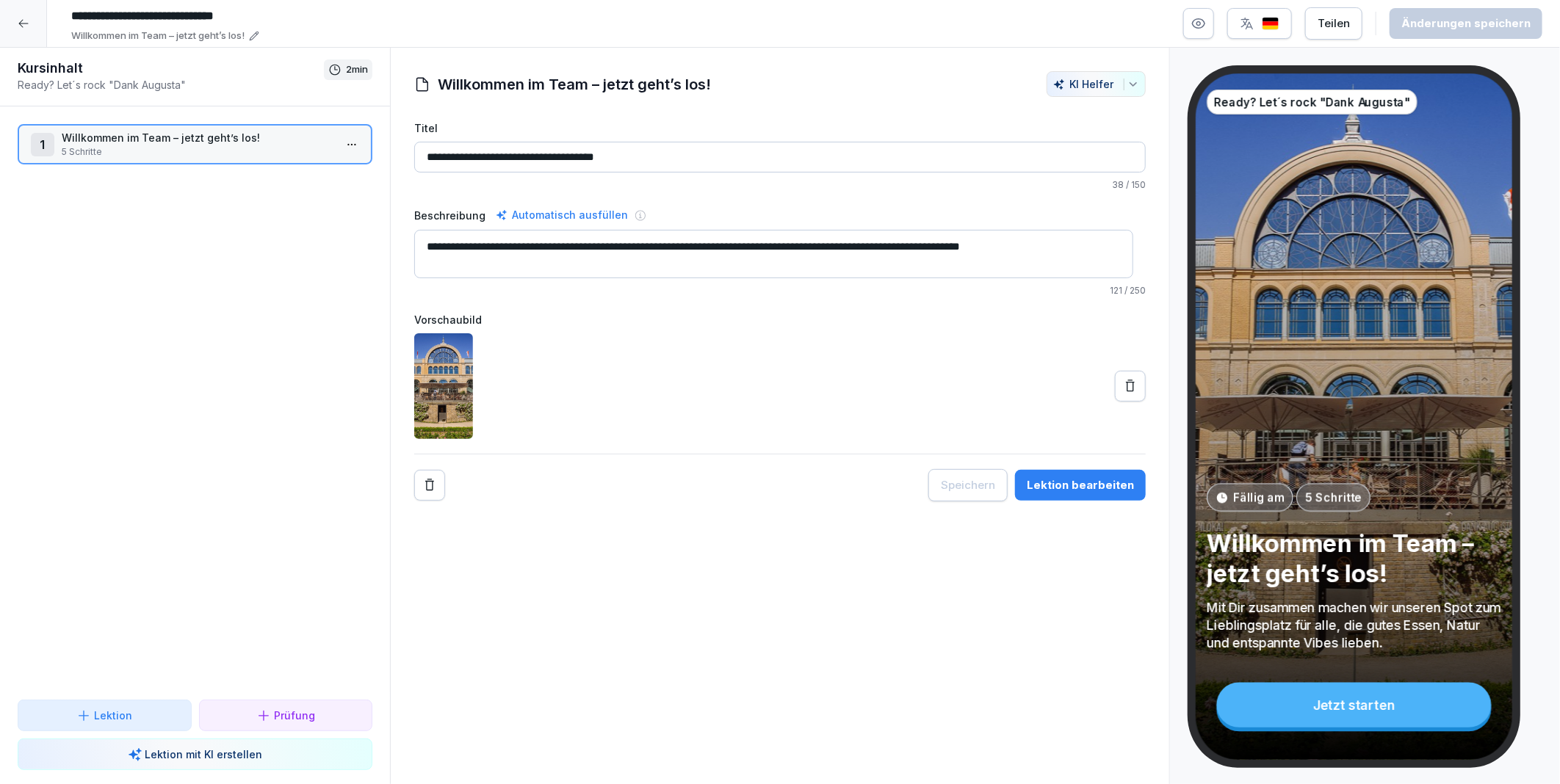
click at [129, 717] on p "Lektion" at bounding box center [112, 714] width 38 height 15
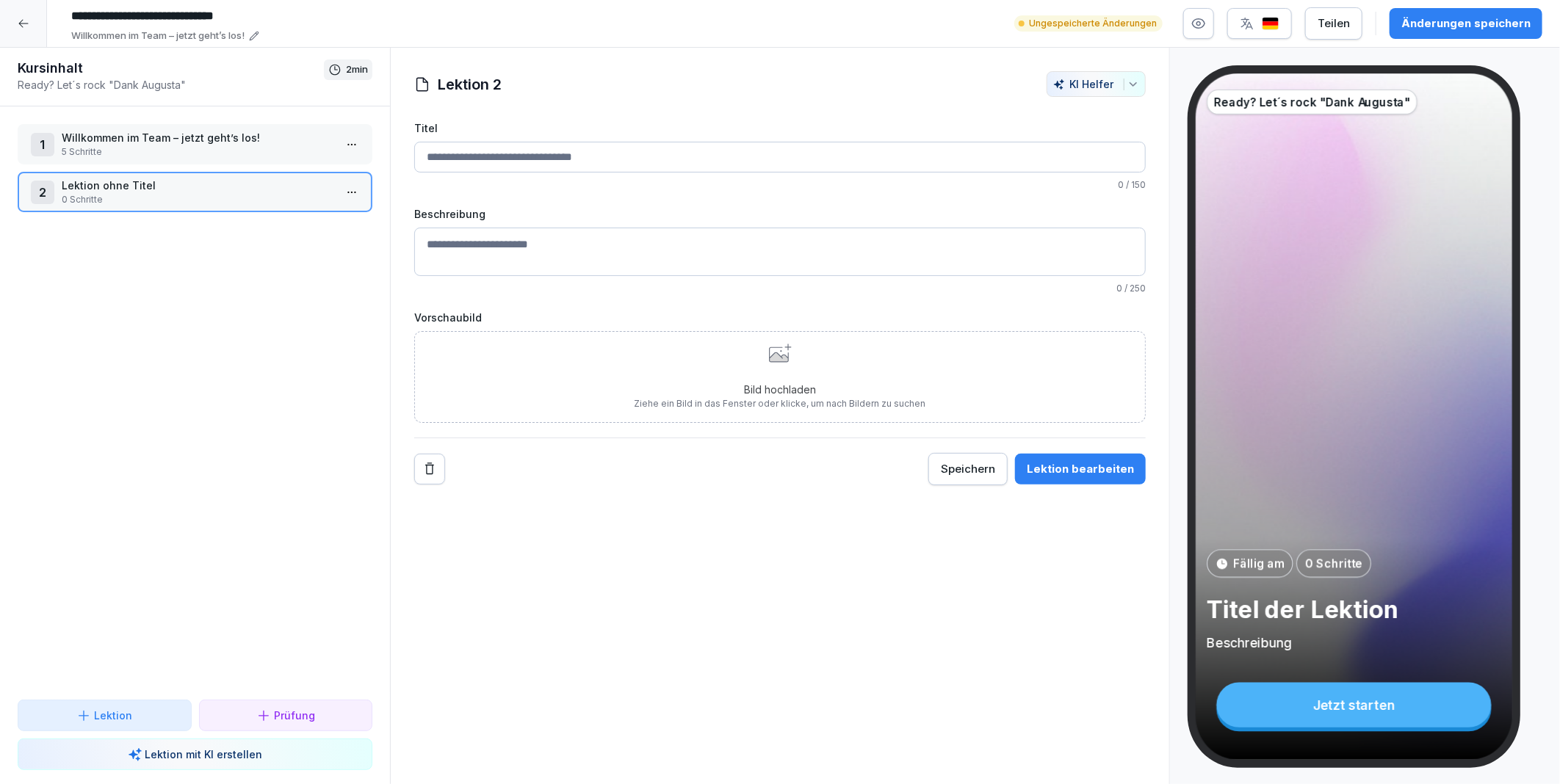
click at [453, 163] on input "Titel" at bounding box center [780, 156] width 731 height 31
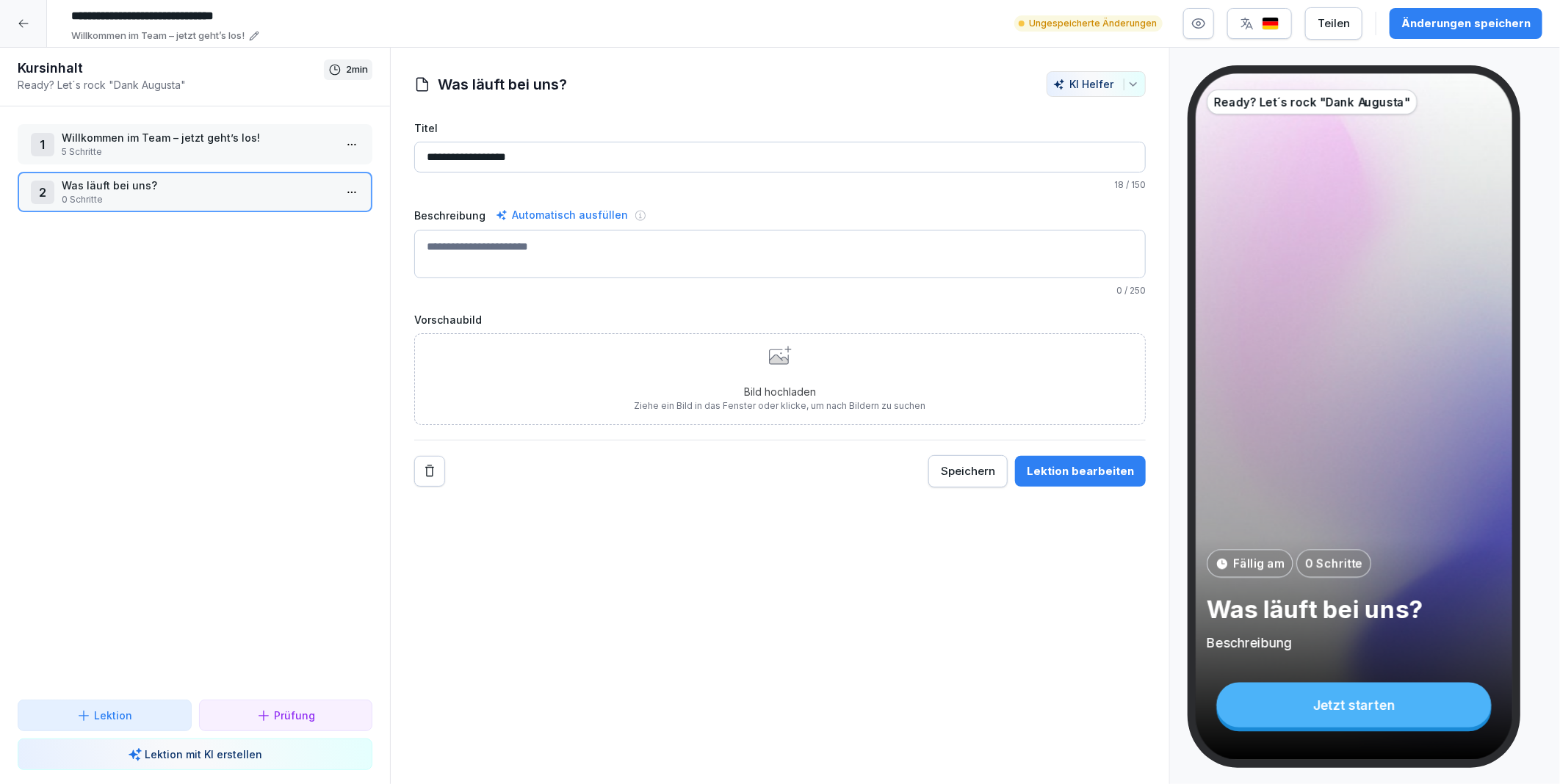
click at [640, 545] on div "**********" at bounding box center [779, 416] width 780 height 737
click at [504, 152] on input "**********" at bounding box center [780, 156] width 731 height 31
drag, startPoint x: 546, startPoint y: 155, endPoint x: 394, endPoint y: 160, distance: 152.1
click at [394, 160] on div "**********" at bounding box center [779, 279] width 778 height 416
type input "**********"
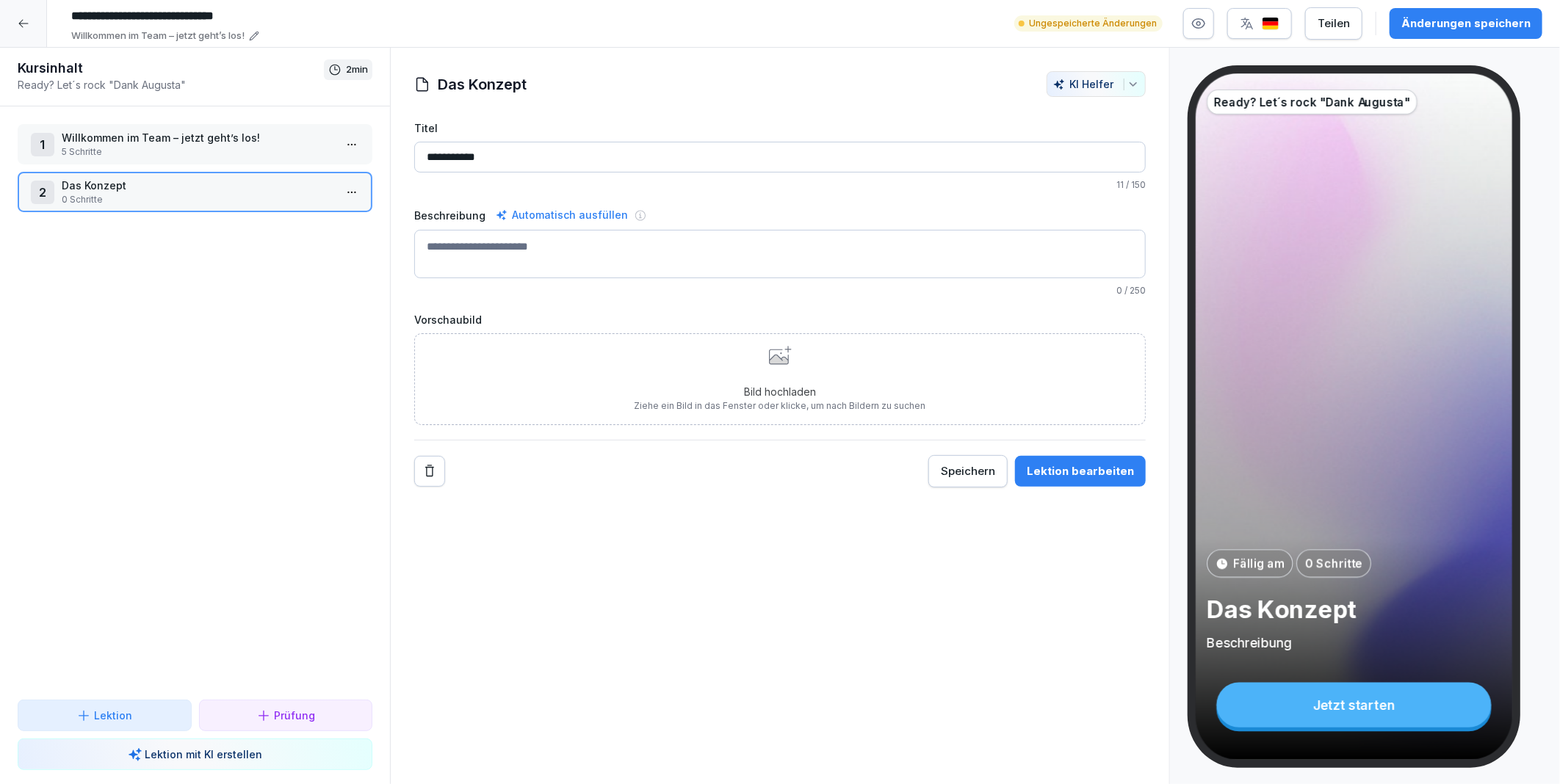
click at [516, 247] on textarea "Beschreibung" at bounding box center [780, 253] width 731 height 49
click at [133, 139] on p "Willkommen im Team – jetzt geht’s los!" at bounding box center [198, 137] width 272 height 15
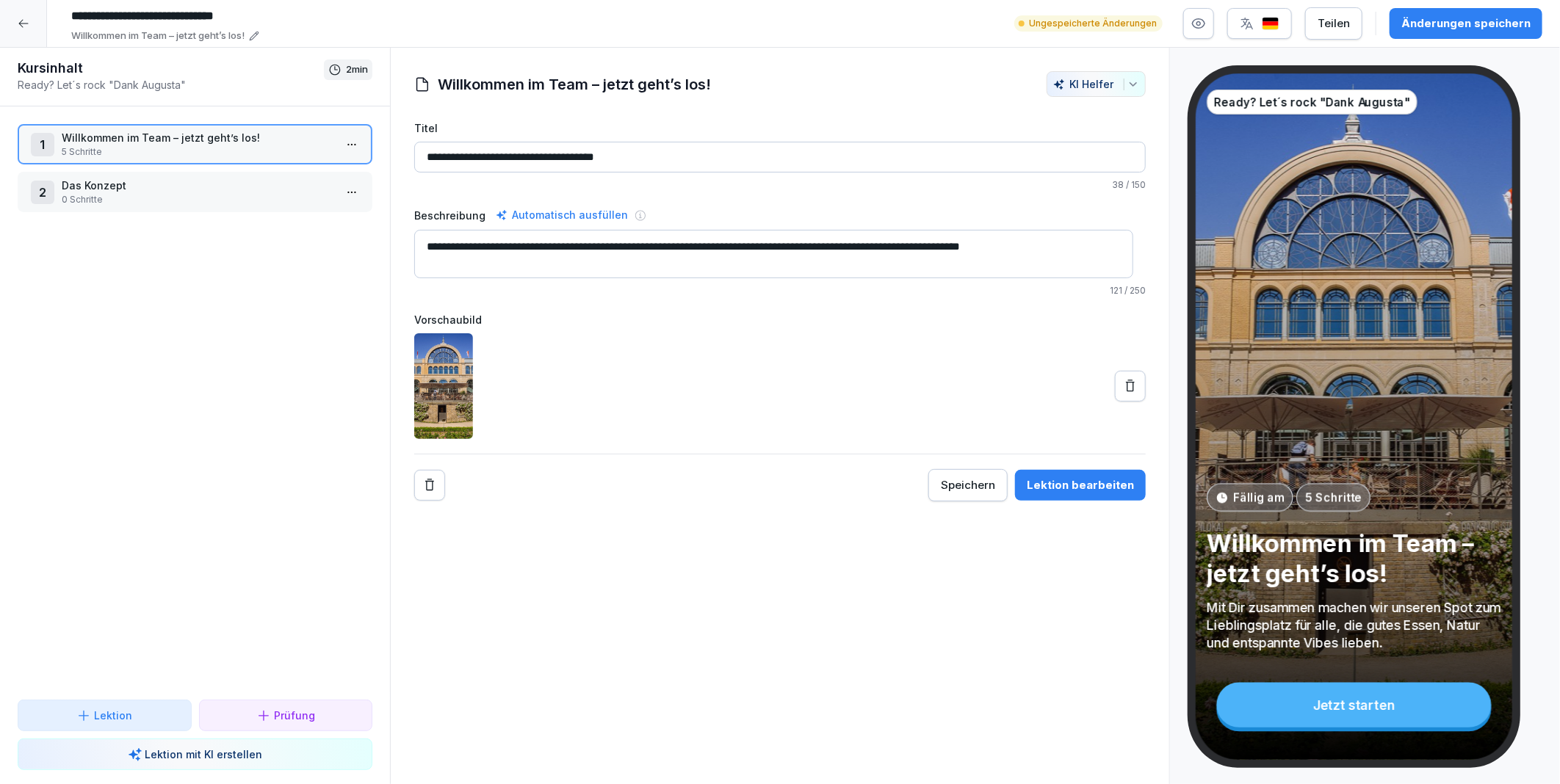
click at [329, 141] on html "**********" at bounding box center [780, 392] width 1560 height 784
click at [303, 166] on div "Schritte bearbeiten" at bounding box center [284, 172] width 112 height 15
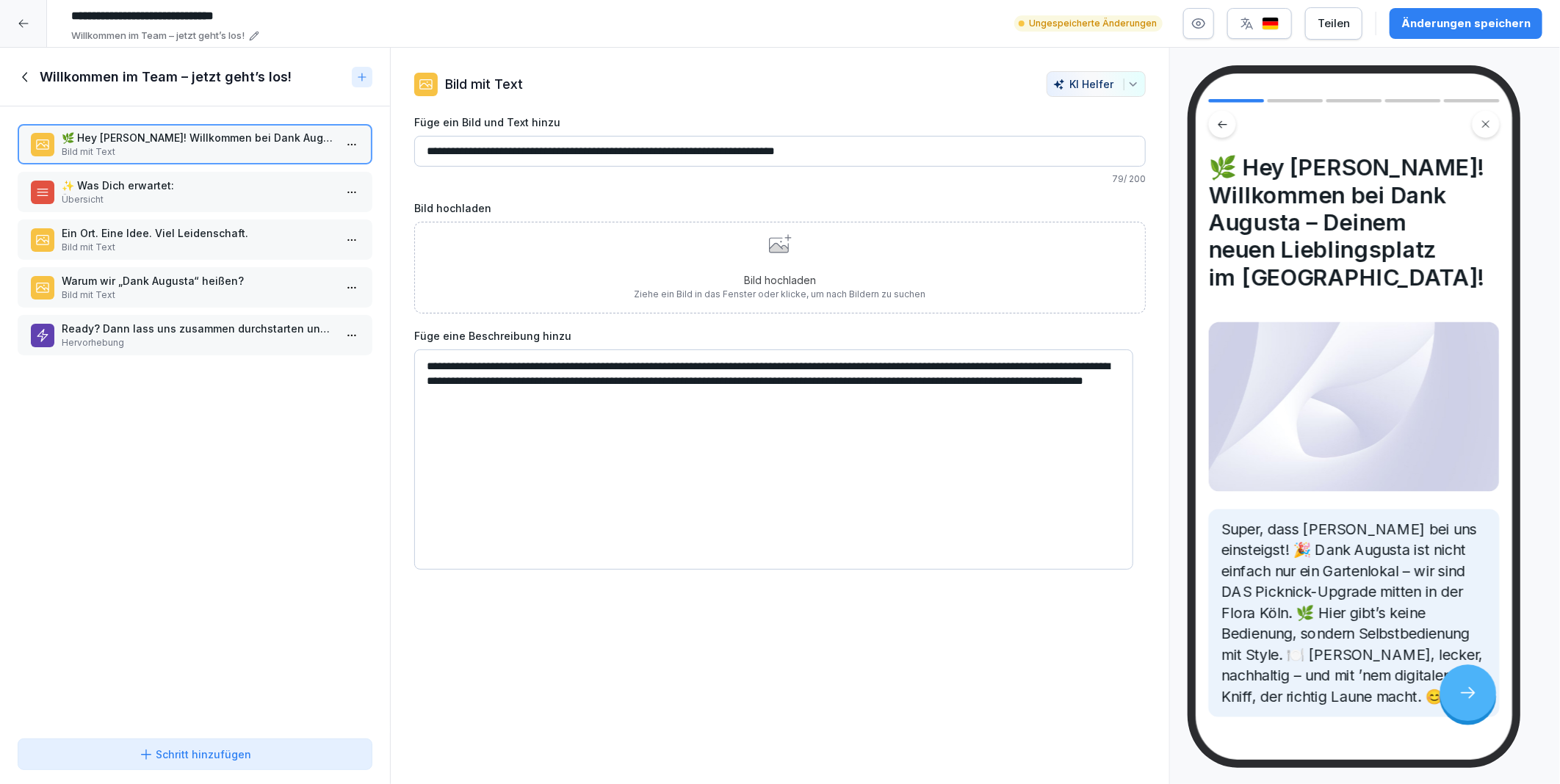
click at [206, 187] on p "✨ Was Dich erwartet:" at bounding box center [198, 185] width 272 height 15
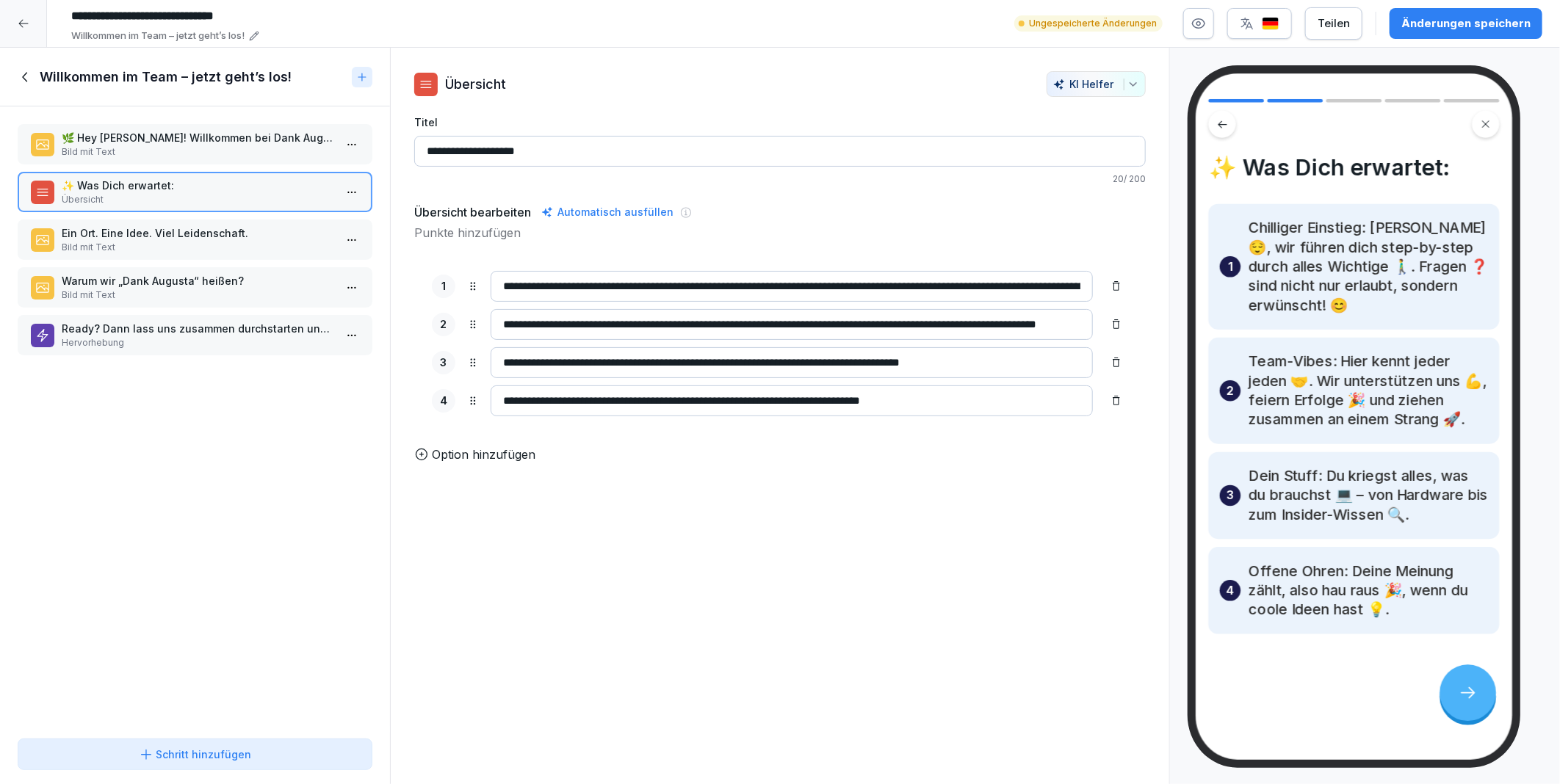
click at [189, 245] on p "Bild mit Text" at bounding box center [198, 247] width 272 height 13
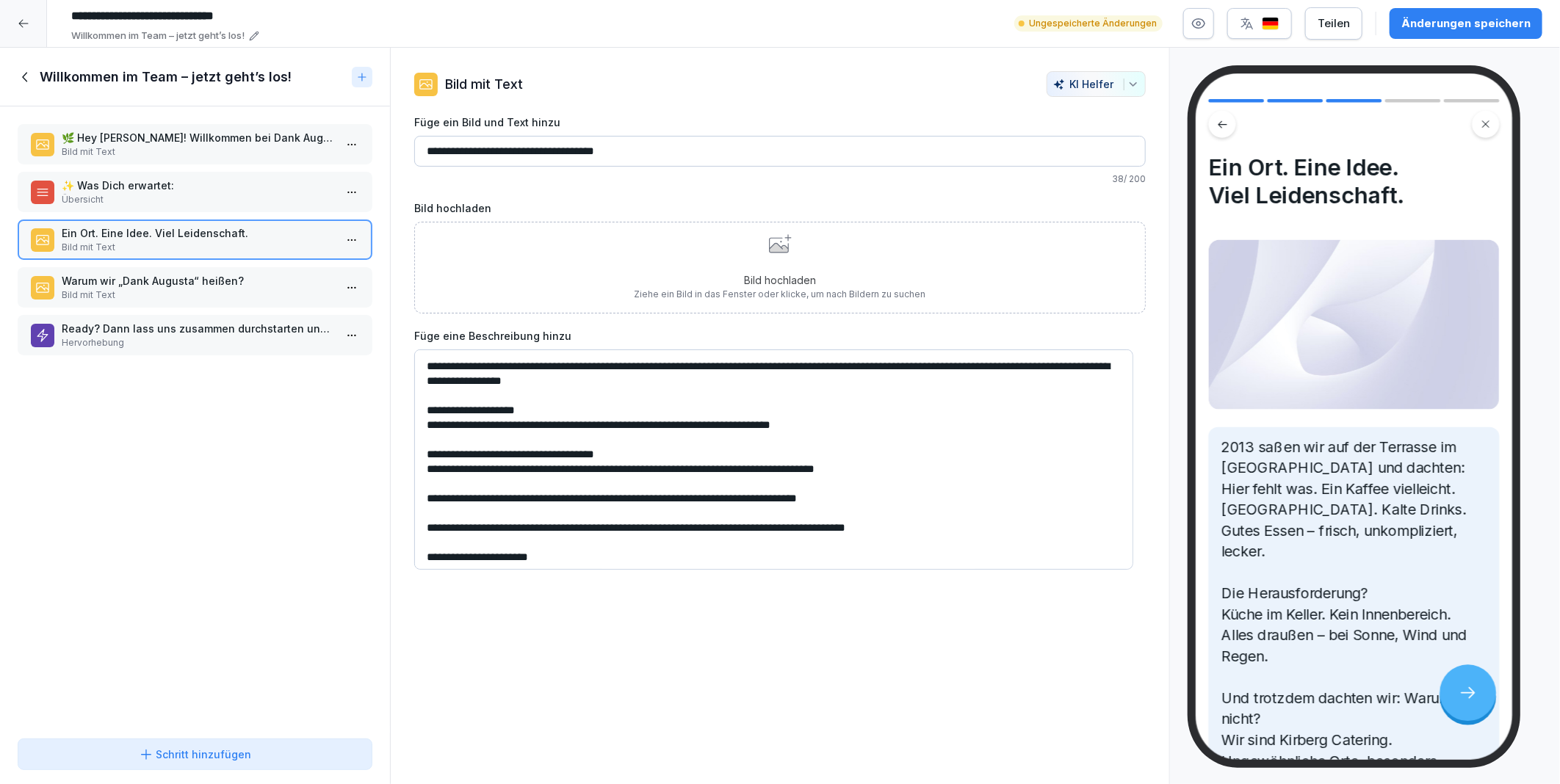
click at [776, 246] on icon at bounding box center [778, 245] width 19 height 15
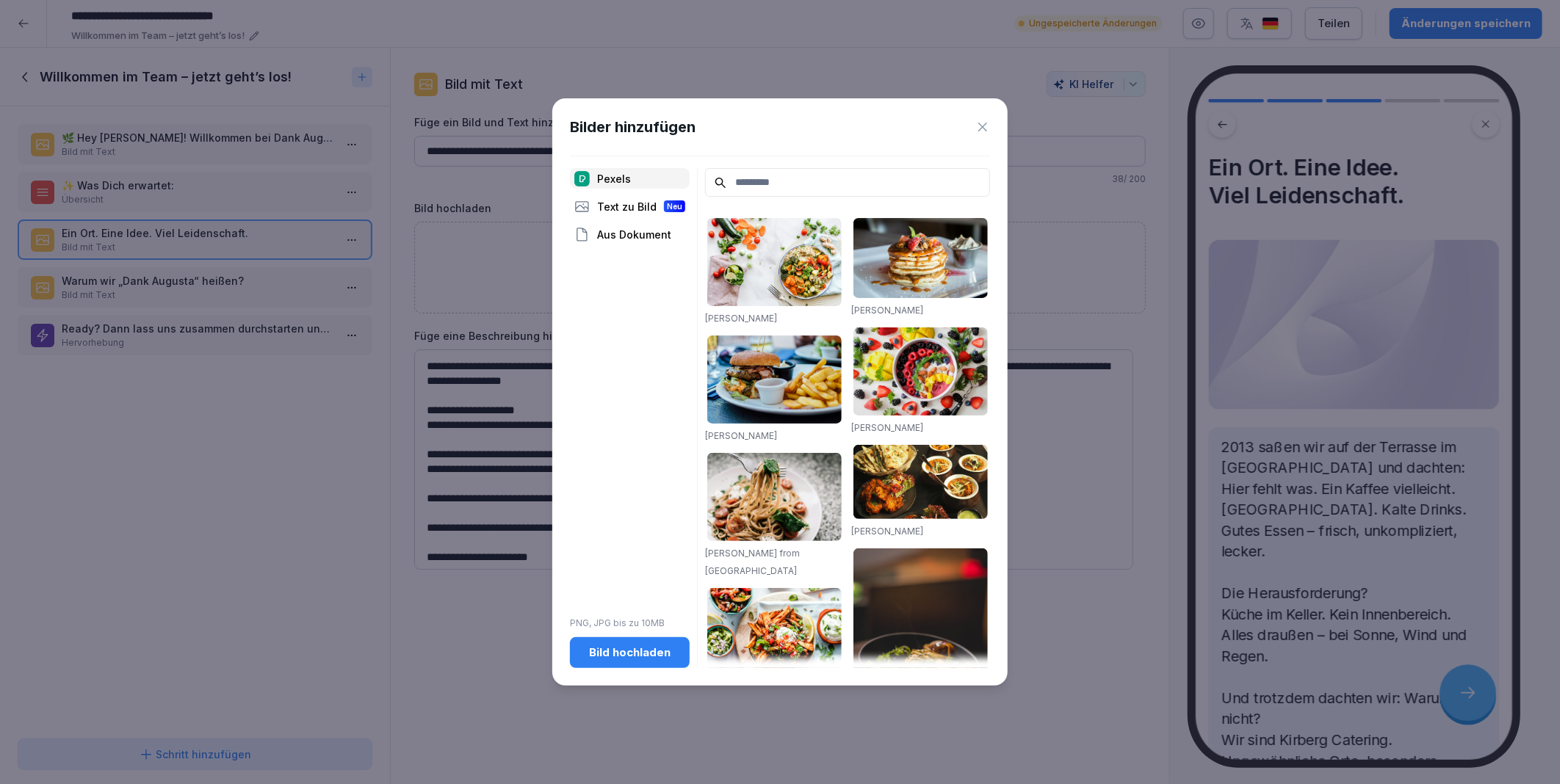
click at [977, 121] on icon at bounding box center [982, 127] width 15 height 15
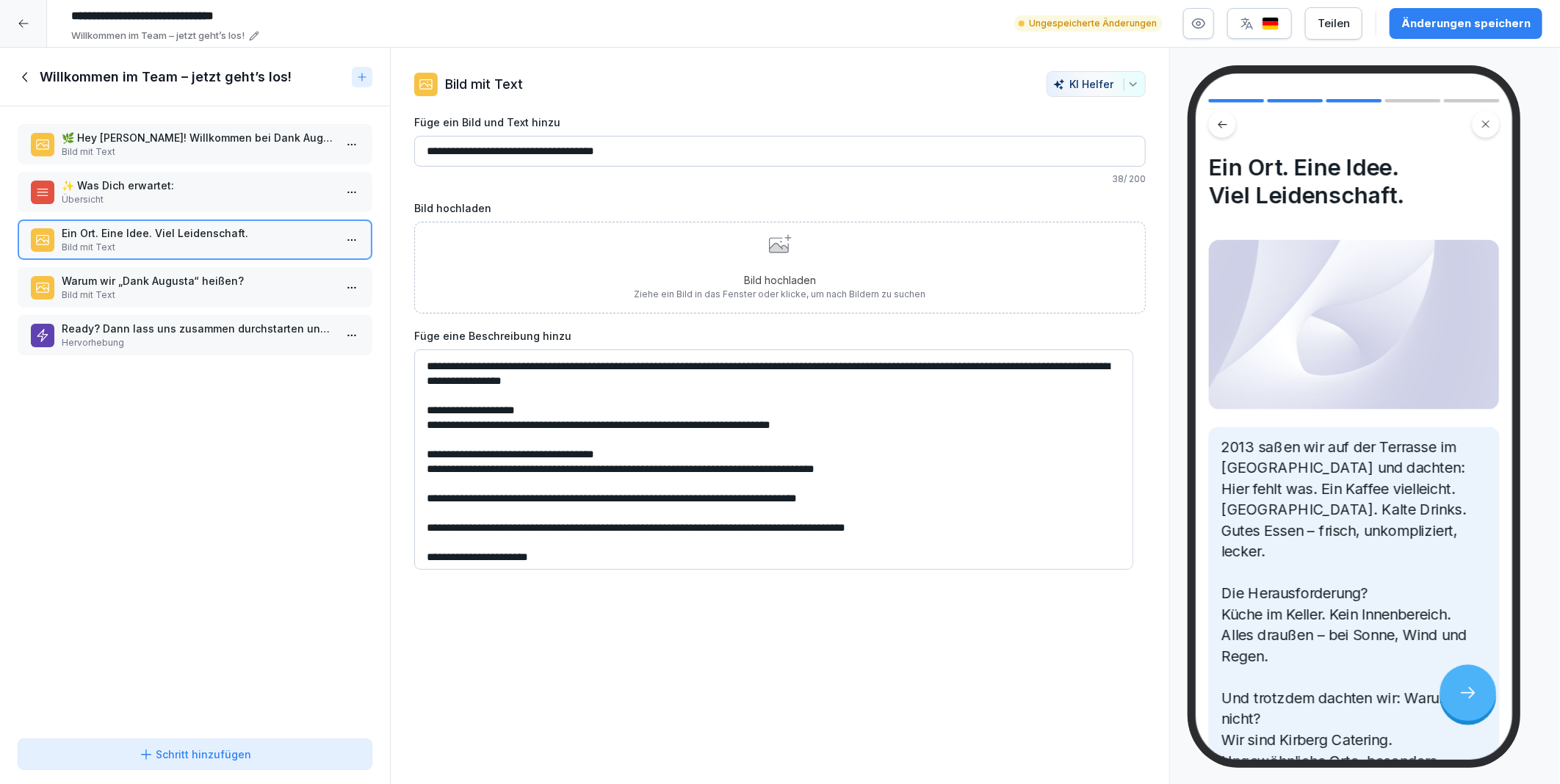
click at [1127, 82] on icon "button" at bounding box center [1132, 84] width 11 height 11
click at [765, 268] on html "**********" at bounding box center [780, 392] width 1560 height 784
click at [769, 250] on icon at bounding box center [778, 247] width 19 height 10
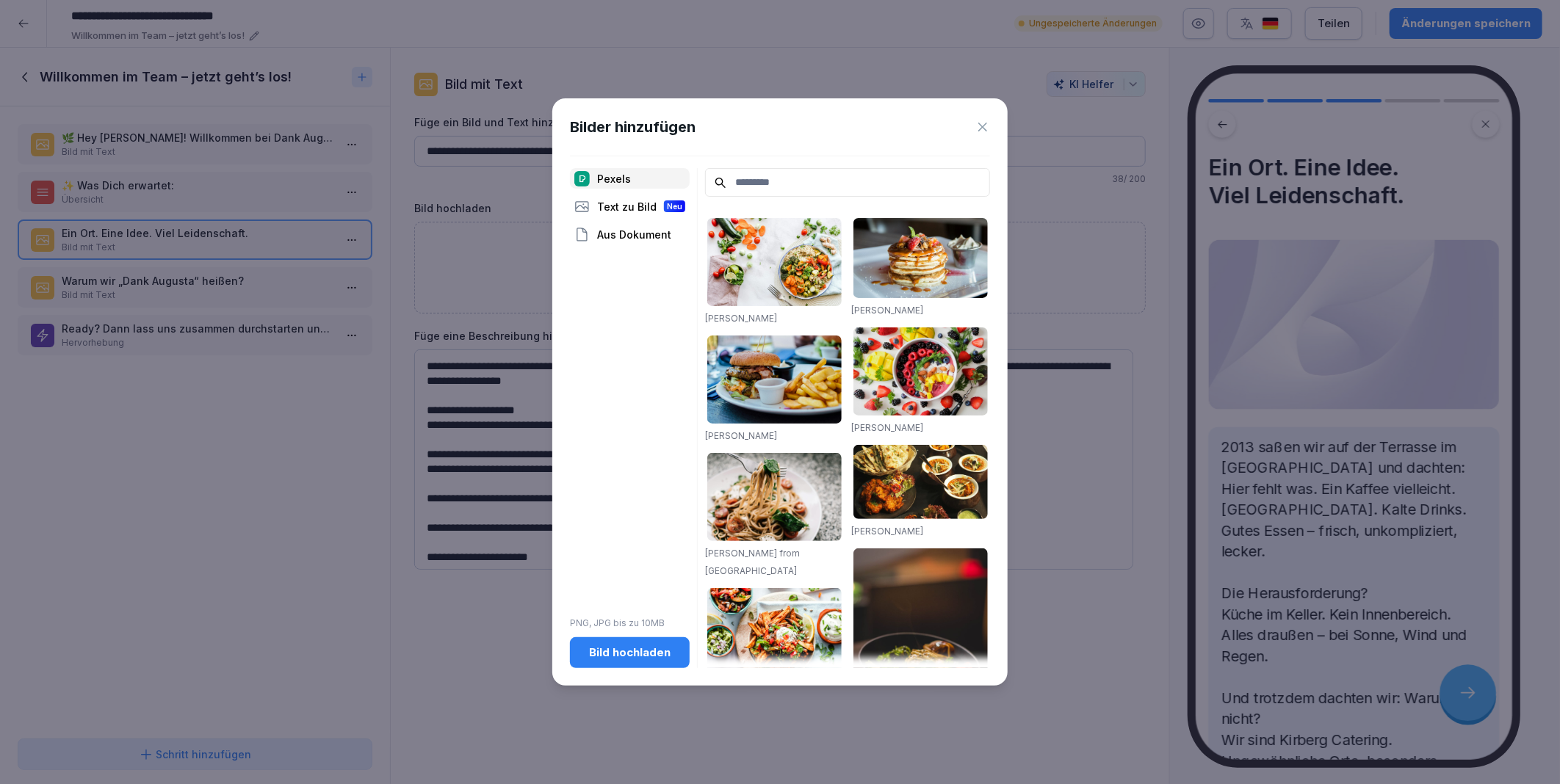
click at [642, 207] on div "Text zu Bild Neu" at bounding box center [630, 206] width 120 height 20
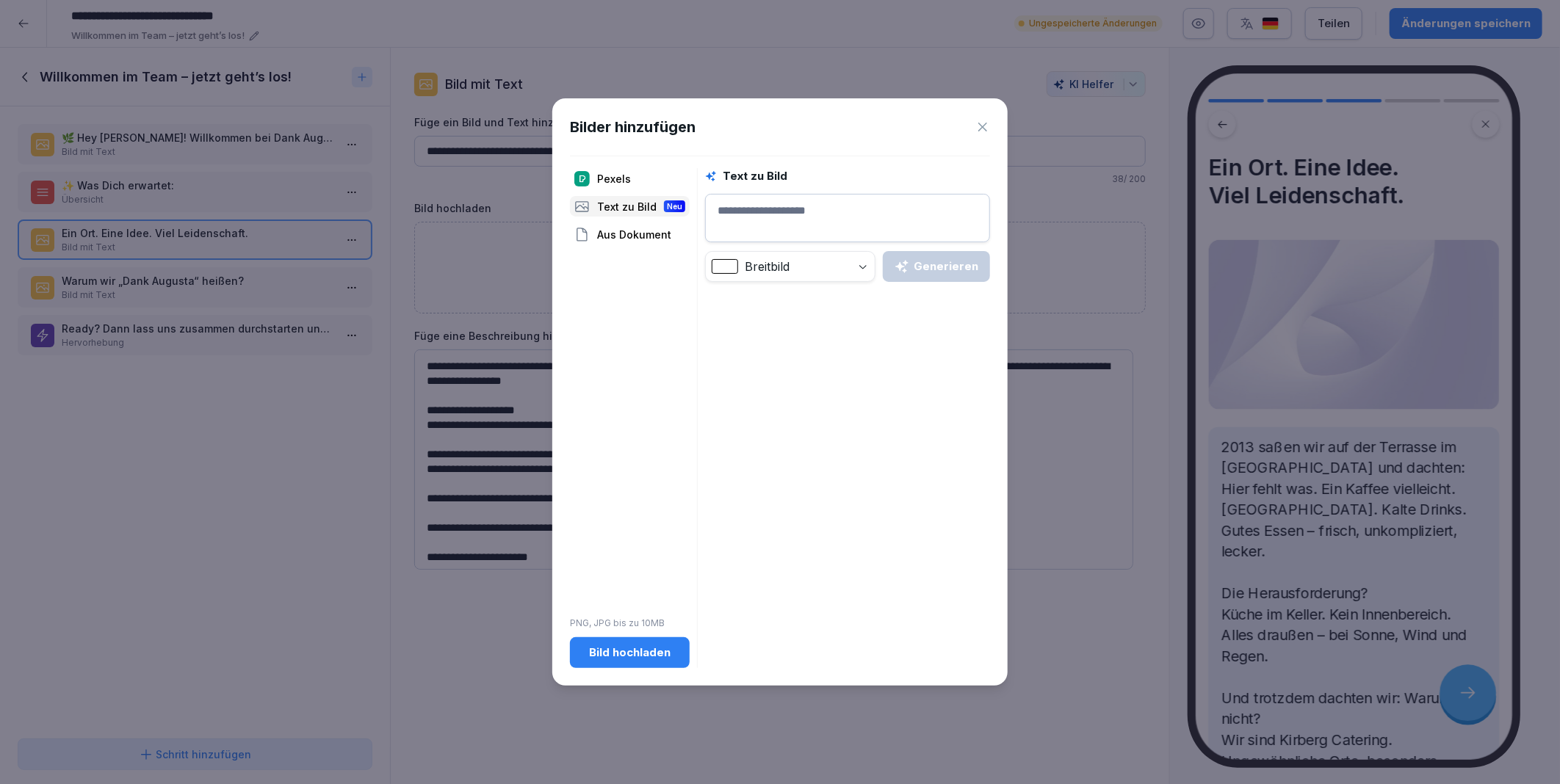
click at [781, 215] on textarea at bounding box center [847, 217] width 285 height 49
click at [982, 132] on icon at bounding box center [982, 127] width 15 height 15
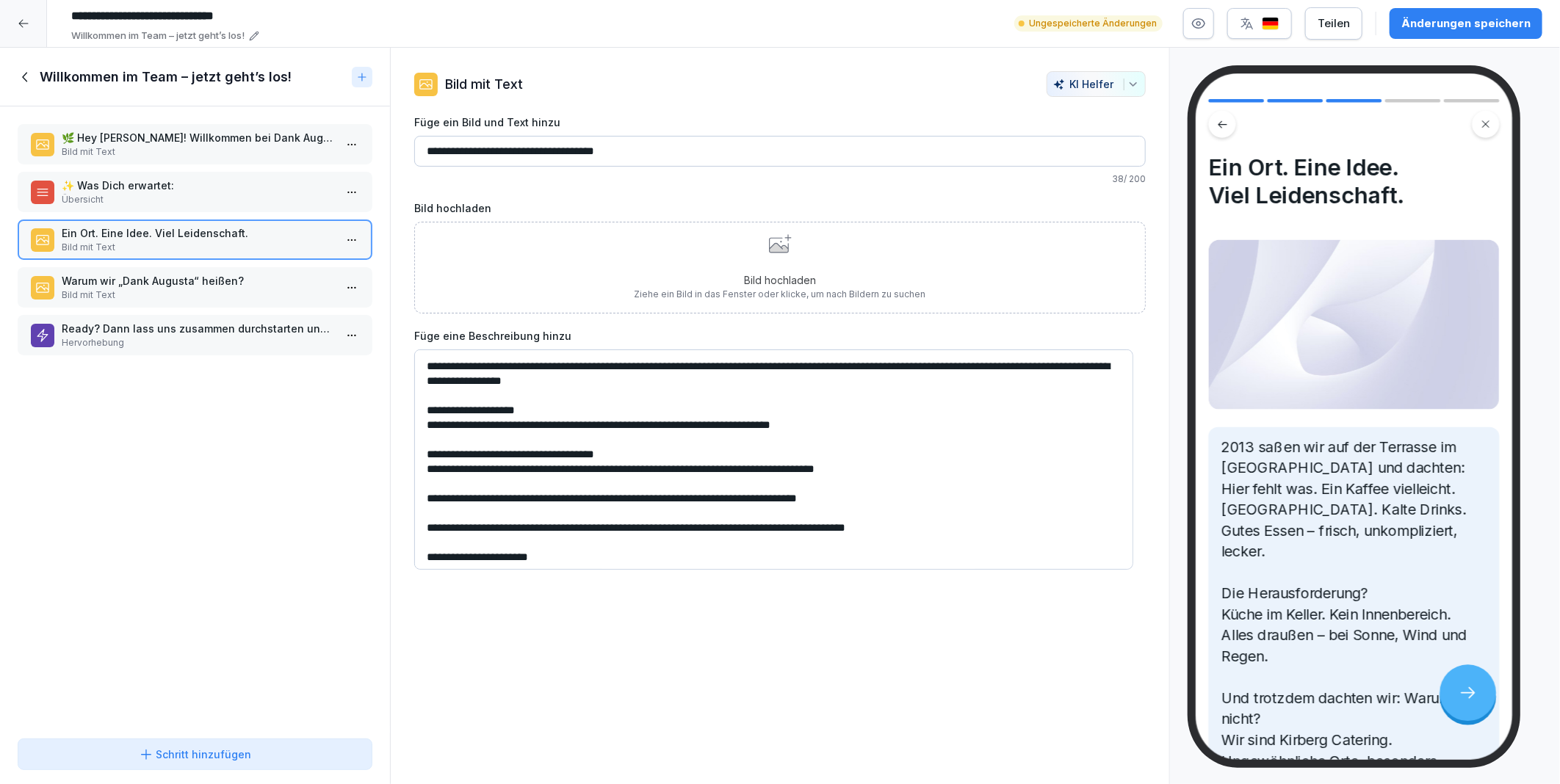
click at [174, 276] on p "Warum wir „Dank Augusta“ heißen?" at bounding box center [198, 280] width 272 height 15
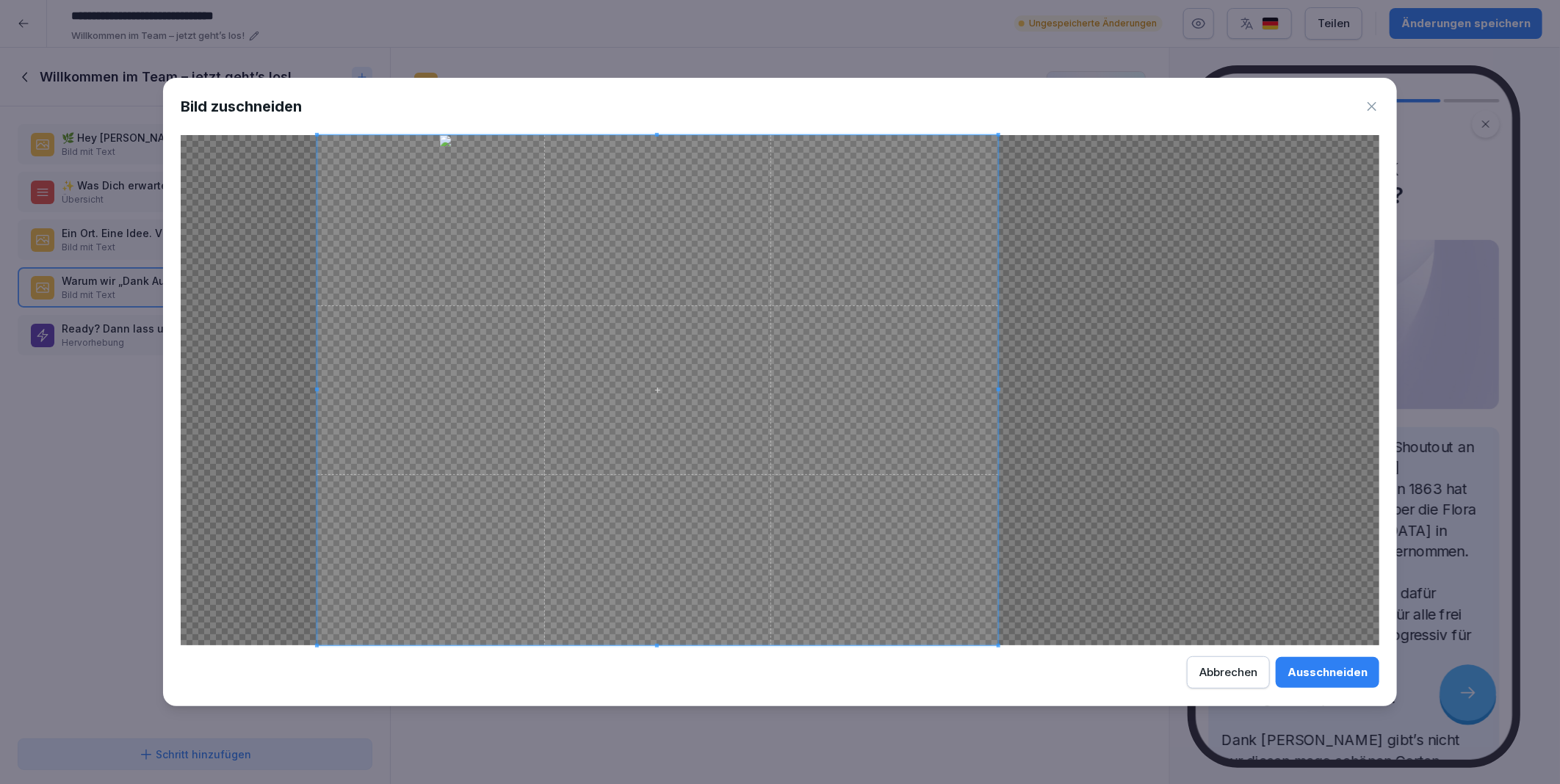
click at [640, 453] on span at bounding box center [657, 390] width 681 height 510
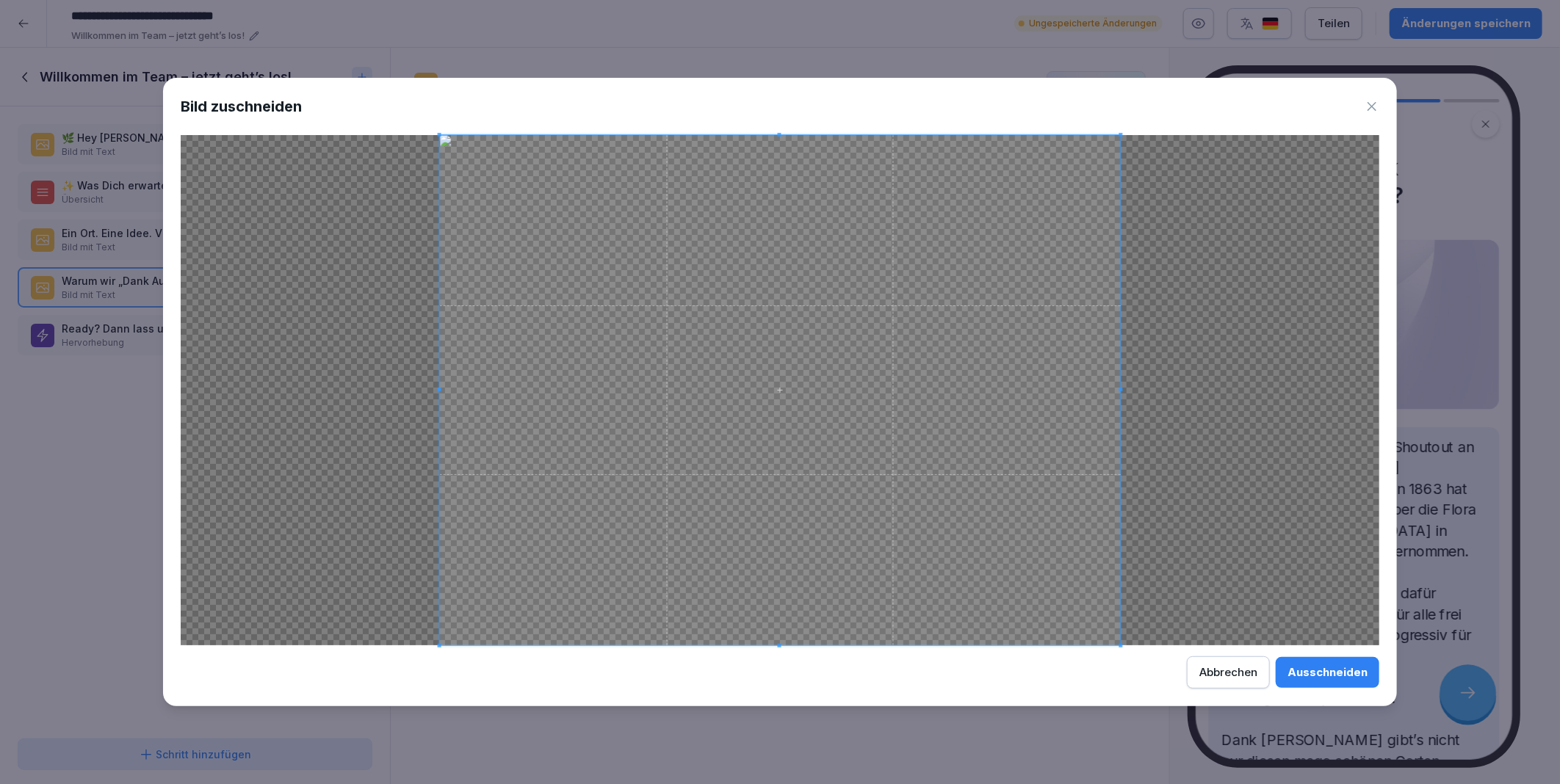
click at [783, 446] on span at bounding box center [780, 390] width 681 height 510
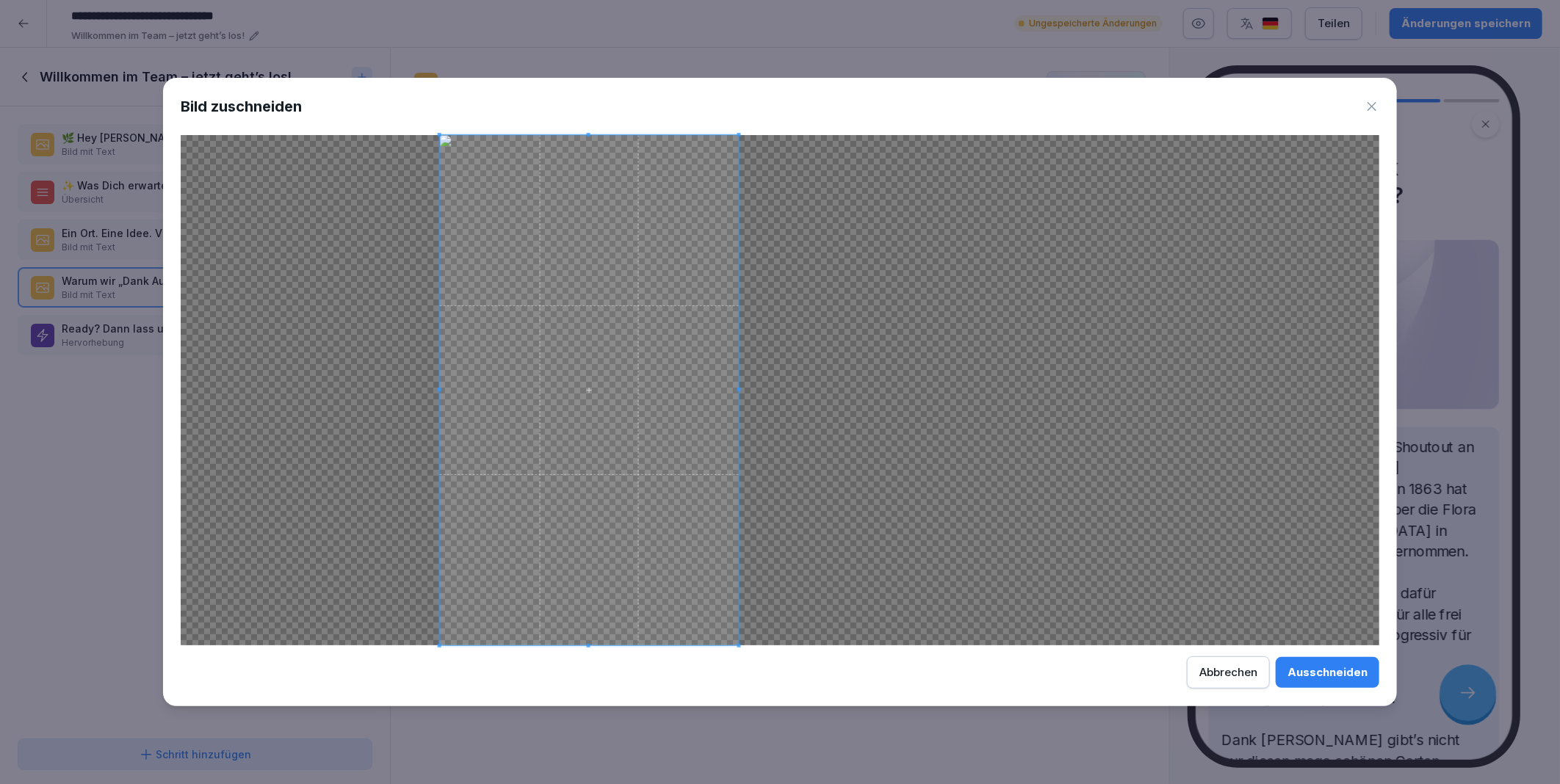
click at [737, 421] on div at bounding box center [589, 390] width 299 height 510
click at [1339, 669] on div "Ausschneiden" at bounding box center [1327, 672] width 80 height 16
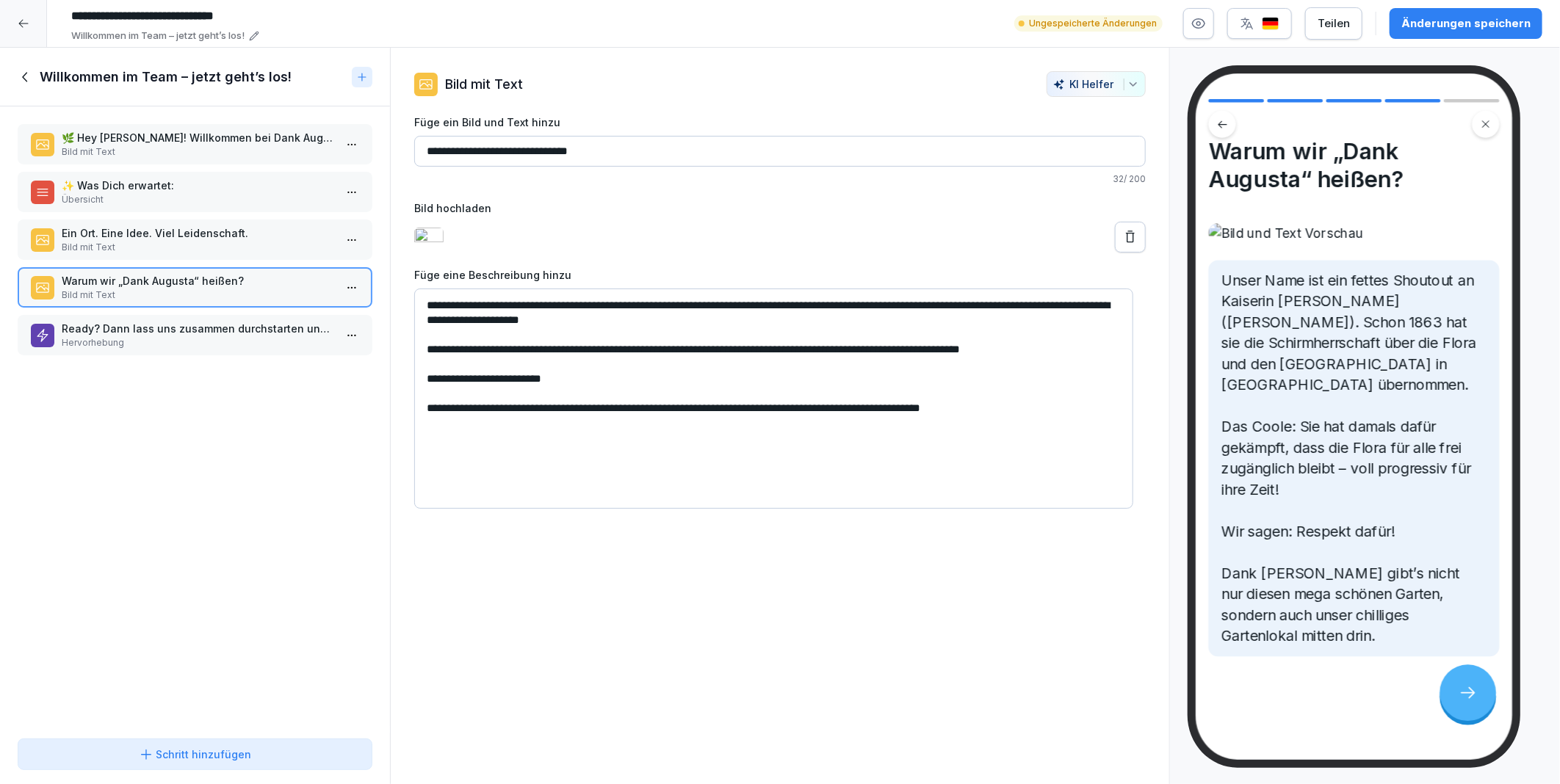
scroll to position [23, 0]
click at [1126, 253] on button at bounding box center [1130, 237] width 31 height 31
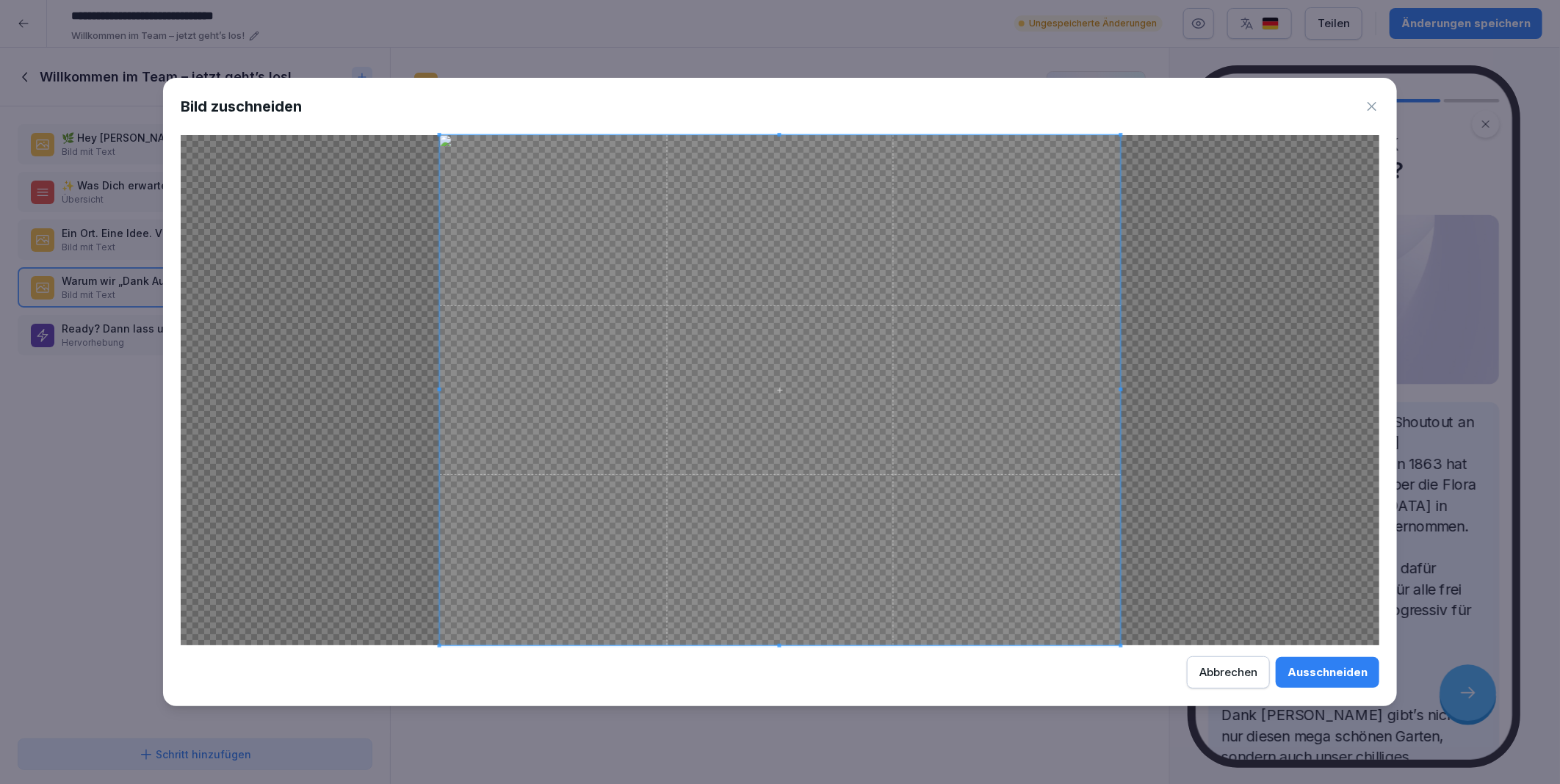
click at [1352, 668] on div "Ausschneiden" at bounding box center [1327, 672] width 80 height 16
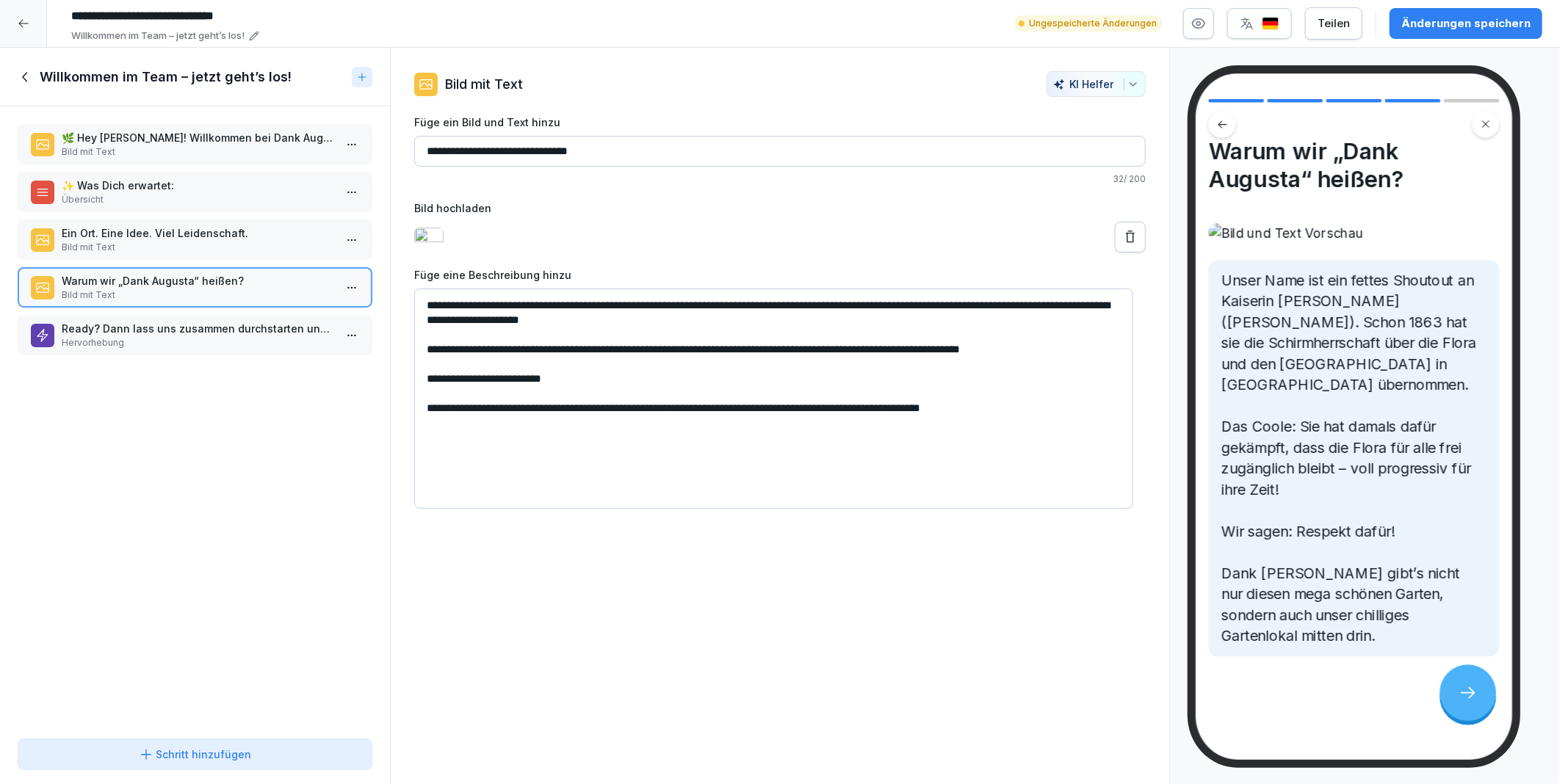
click at [149, 232] on p "Ein Ort. Eine Idee. Viel Leidenschaft." at bounding box center [198, 232] width 272 height 15
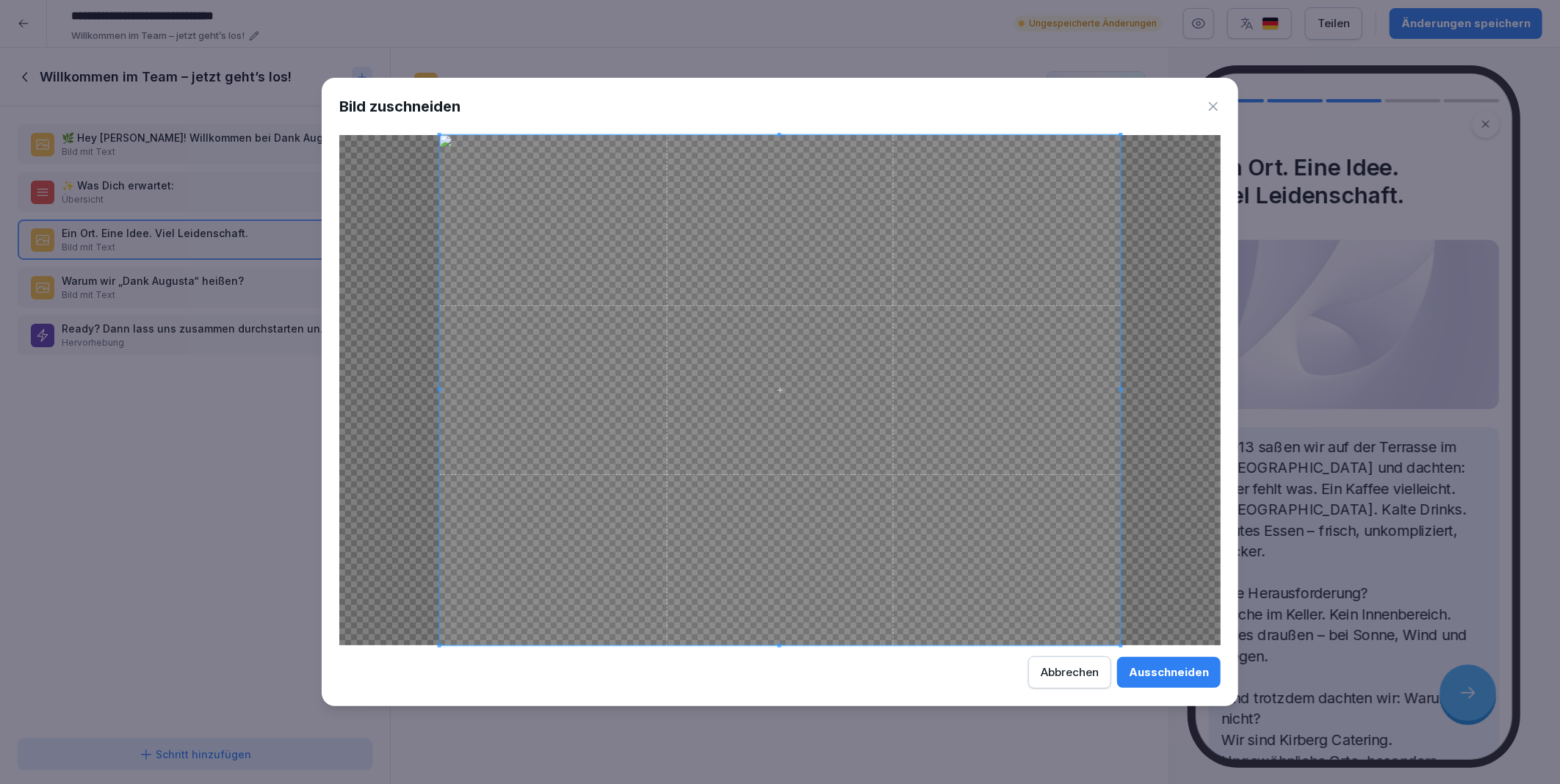
click at [1196, 667] on div "Ausschneiden" at bounding box center [1169, 672] width 80 height 16
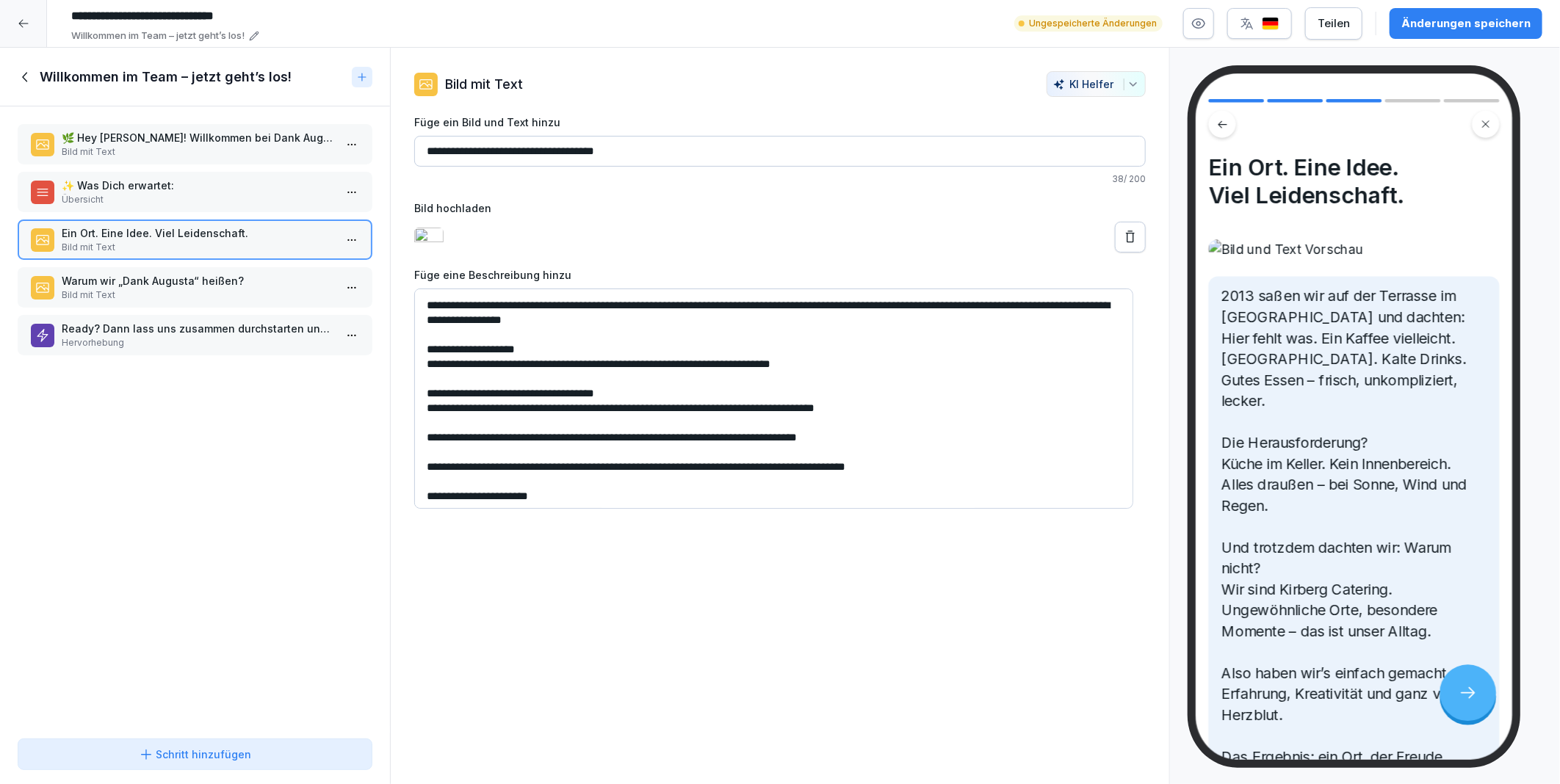
click at [149, 273] on p "Warum wir „Dank Augusta“ heißen?" at bounding box center [198, 280] width 272 height 15
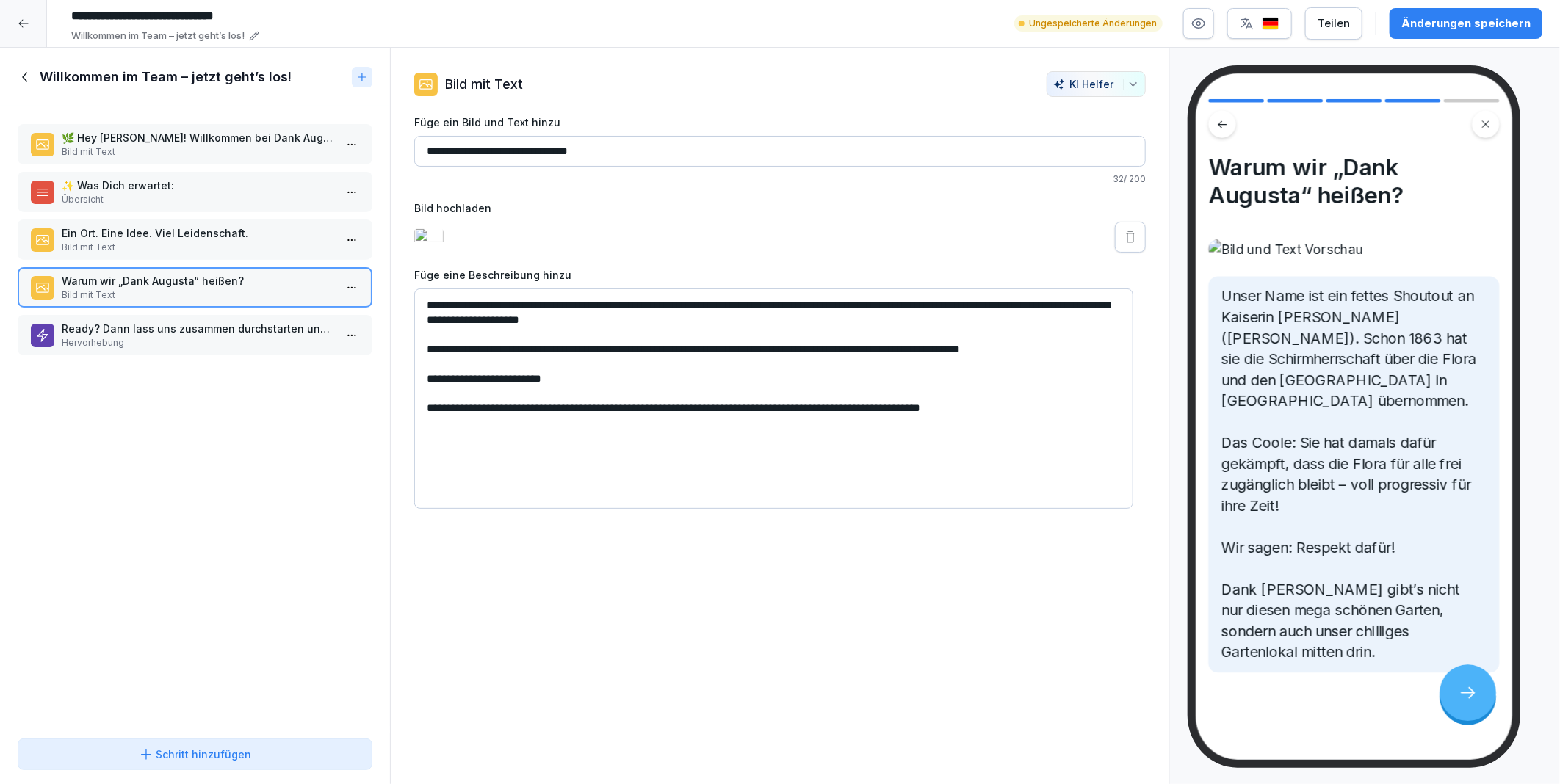
click at [137, 225] on p "Ein Ort. Eine Idee. Viel Leidenschaft." at bounding box center [198, 232] width 272 height 15
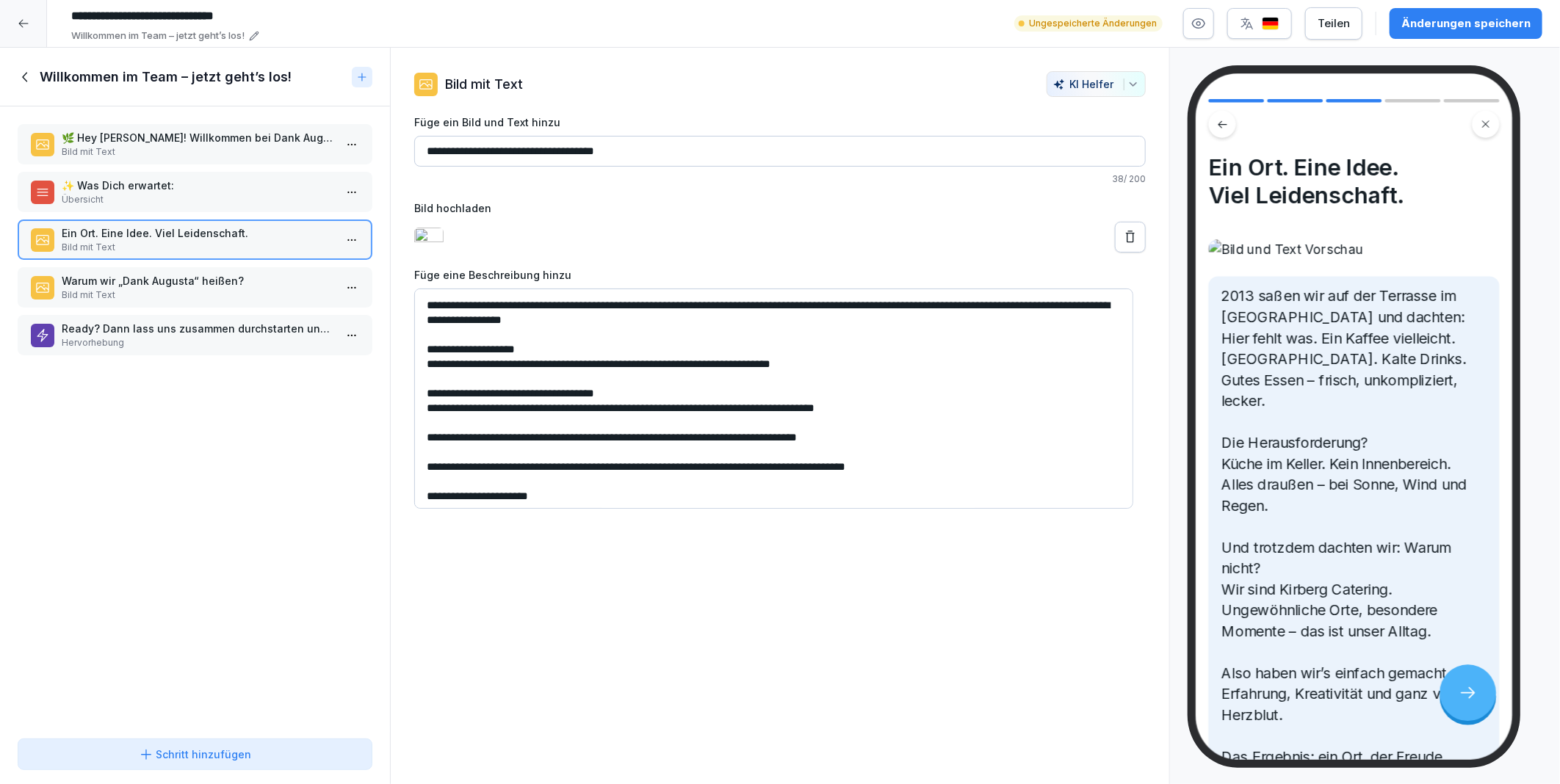
click at [135, 181] on p "✨ Was Dich erwartet:" at bounding box center [198, 185] width 272 height 15
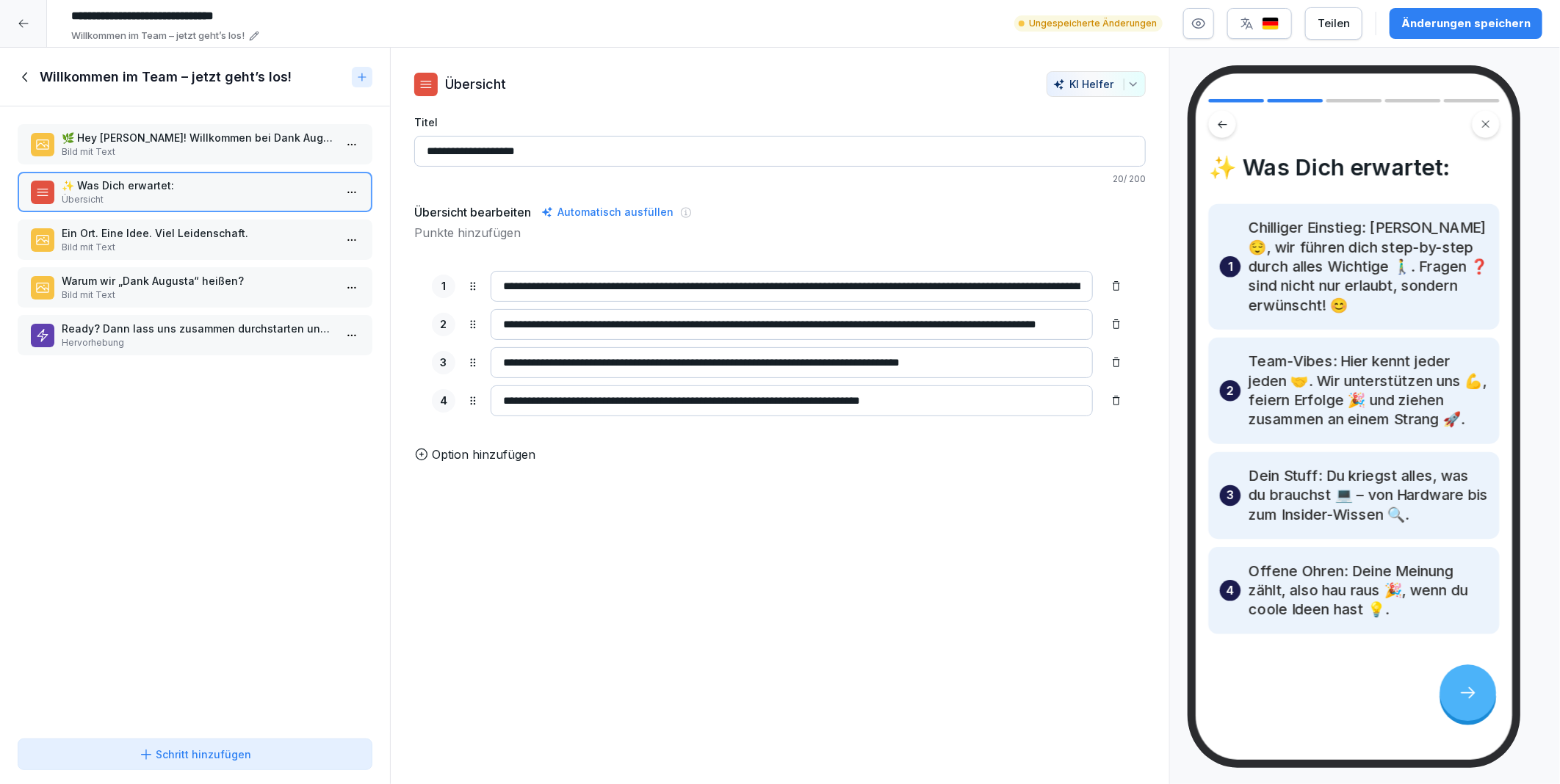
click at [133, 143] on p "🌿 Hey [PERSON_NAME]! Willkommen bei Dank Augusta – Deinem neuen Lieblingsplatz …" at bounding box center [198, 137] width 272 height 15
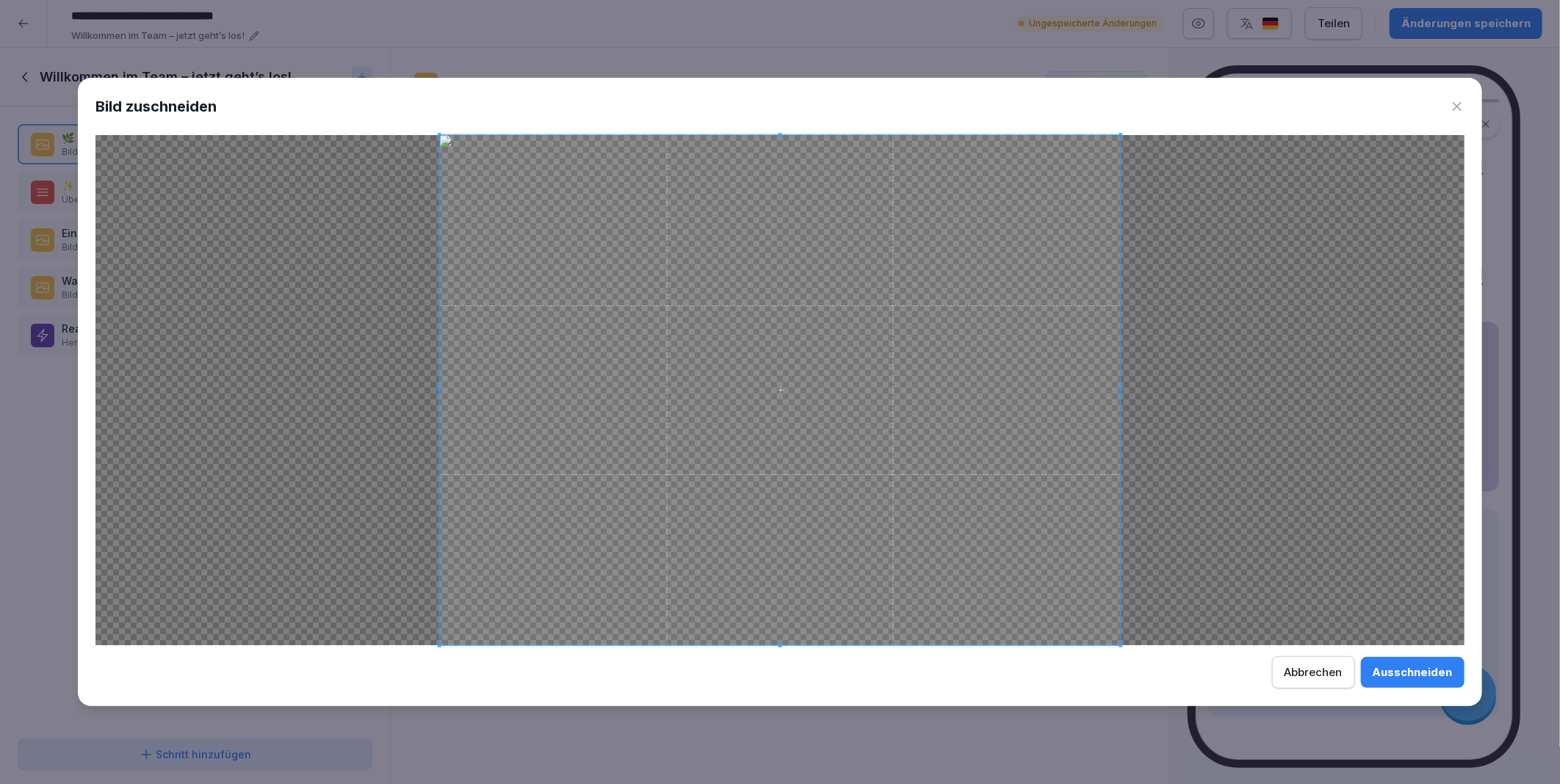
click at [1409, 676] on div "Ausschneiden" at bounding box center [1412, 672] width 80 height 16
